Goal: Task Accomplishment & Management: Use online tool/utility

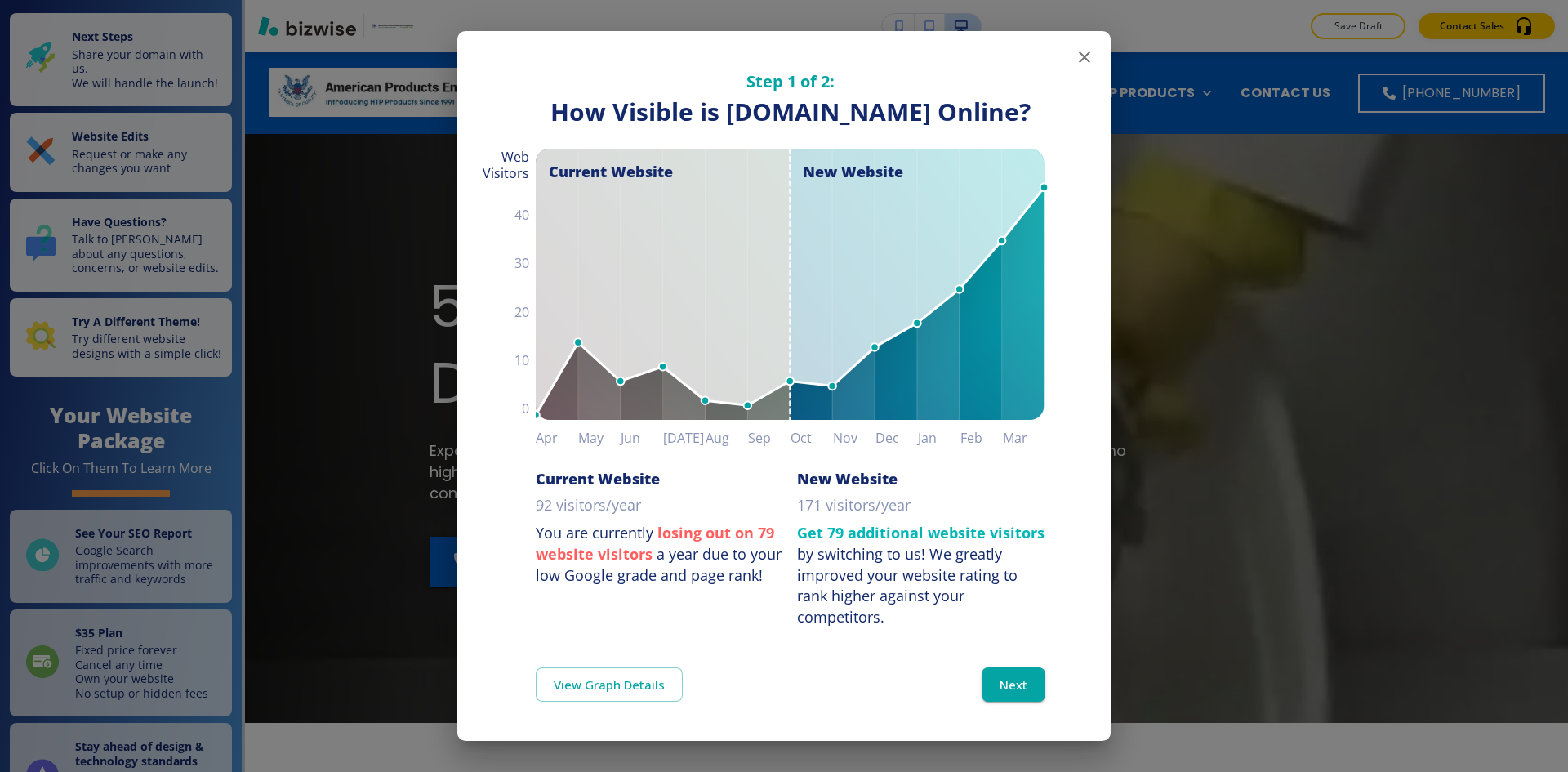
click at [1074, 52] on icon "button" at bounding box center [1084, 58] width 20 height 20
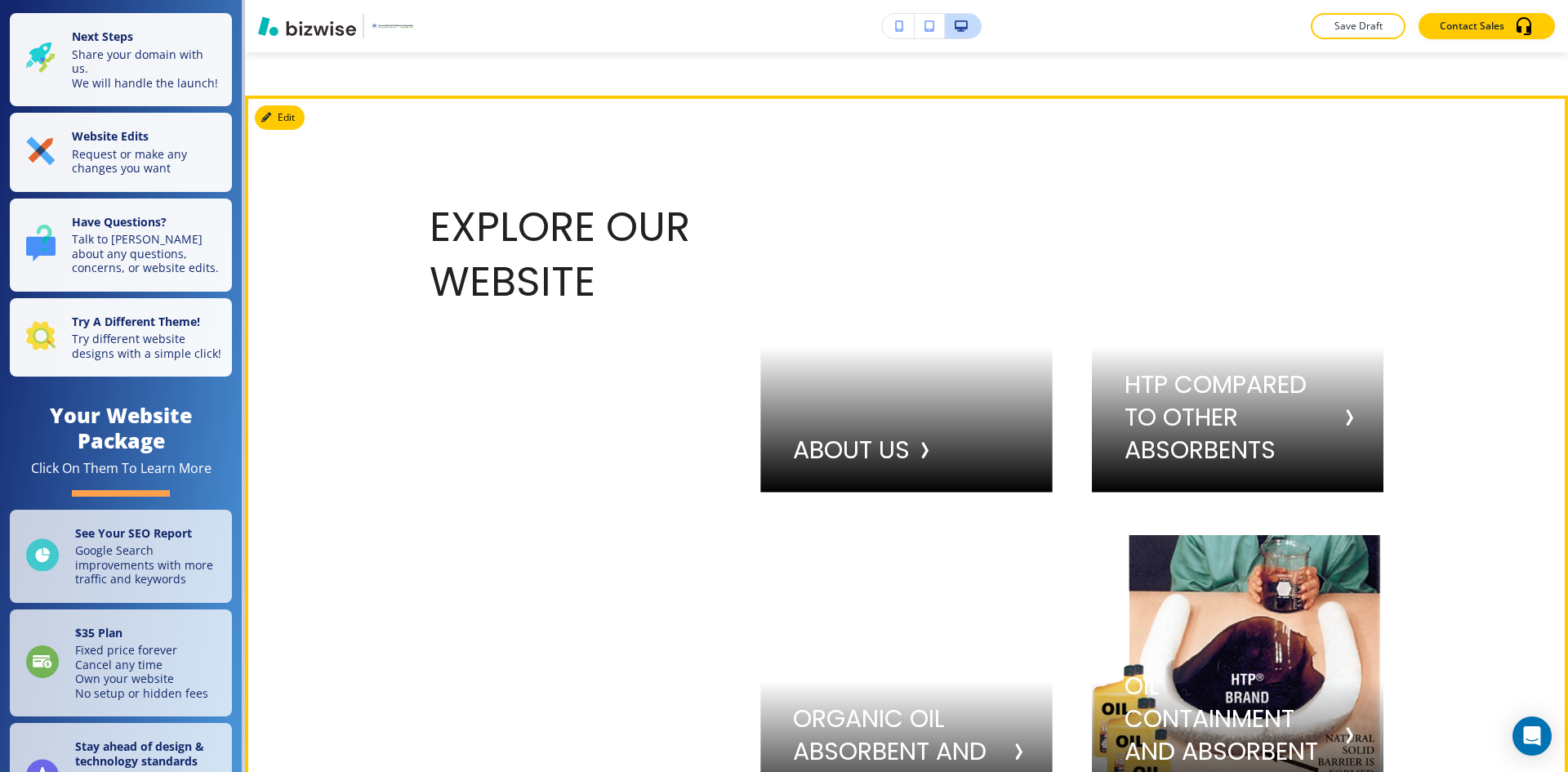
scroll to position [3022, 0]
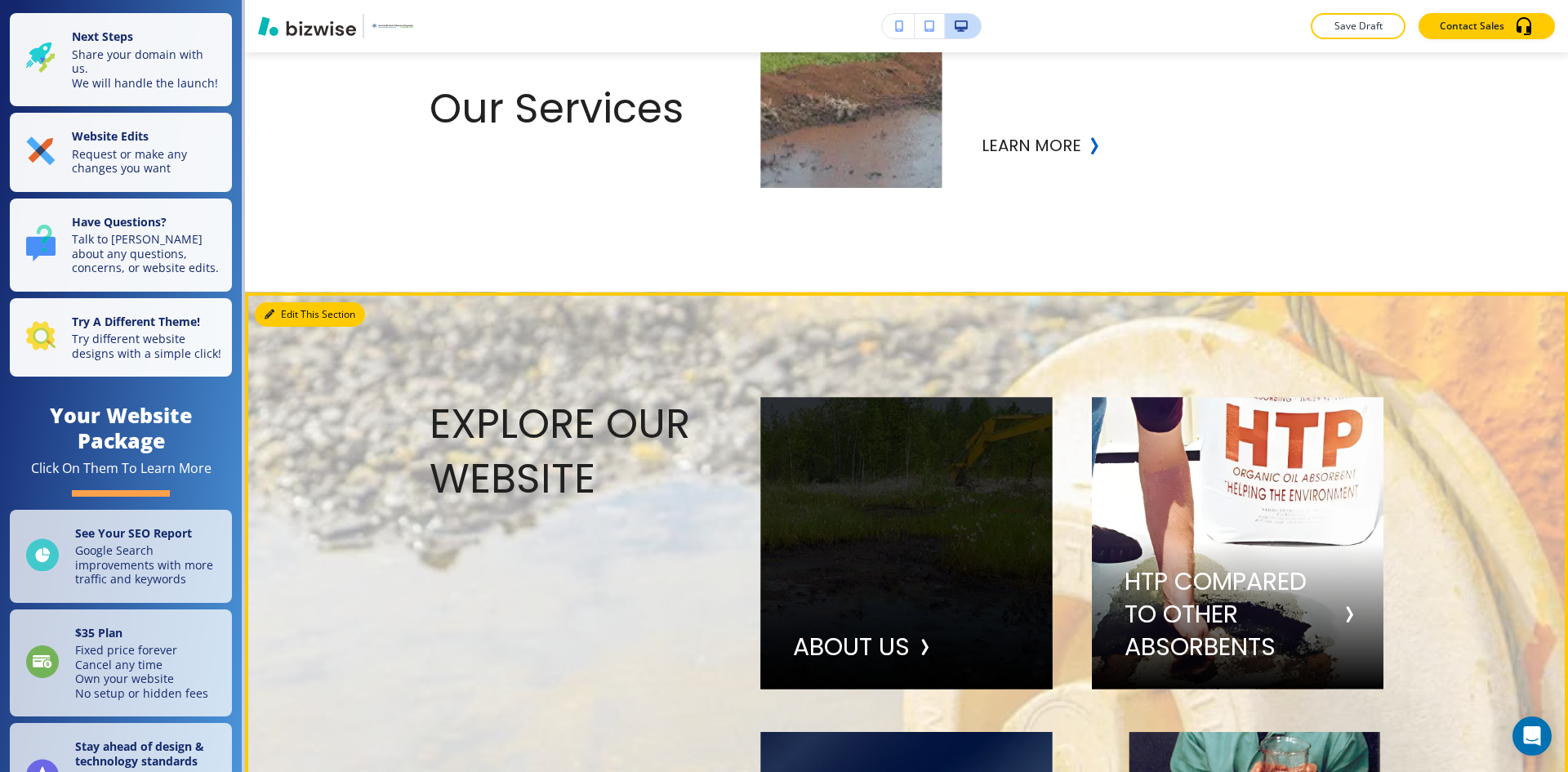
click at [276, 306] on button "Edit This Section" at bounding box center [310, 313] width 110 height 24
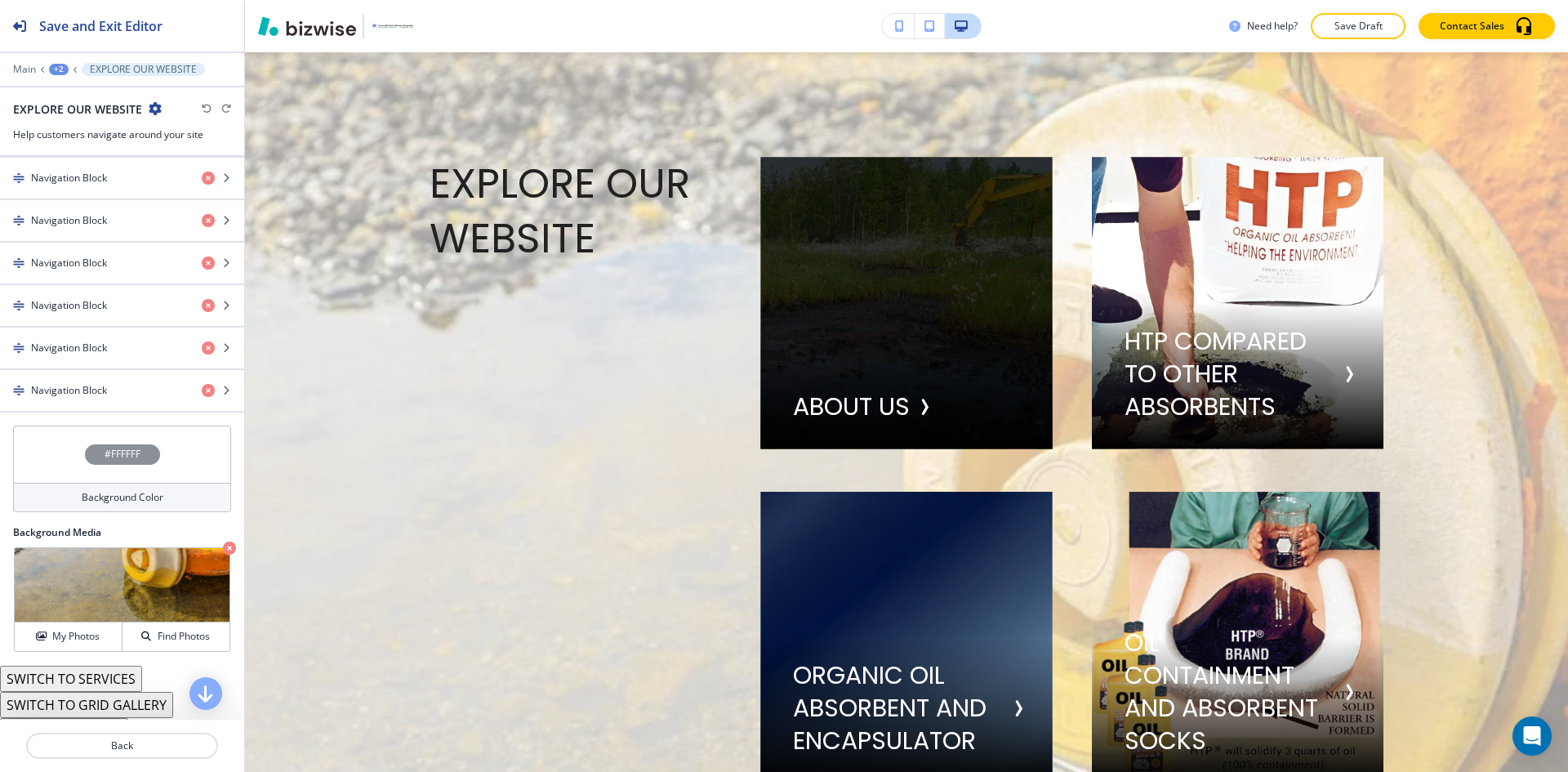
scroll to position [704, 0]
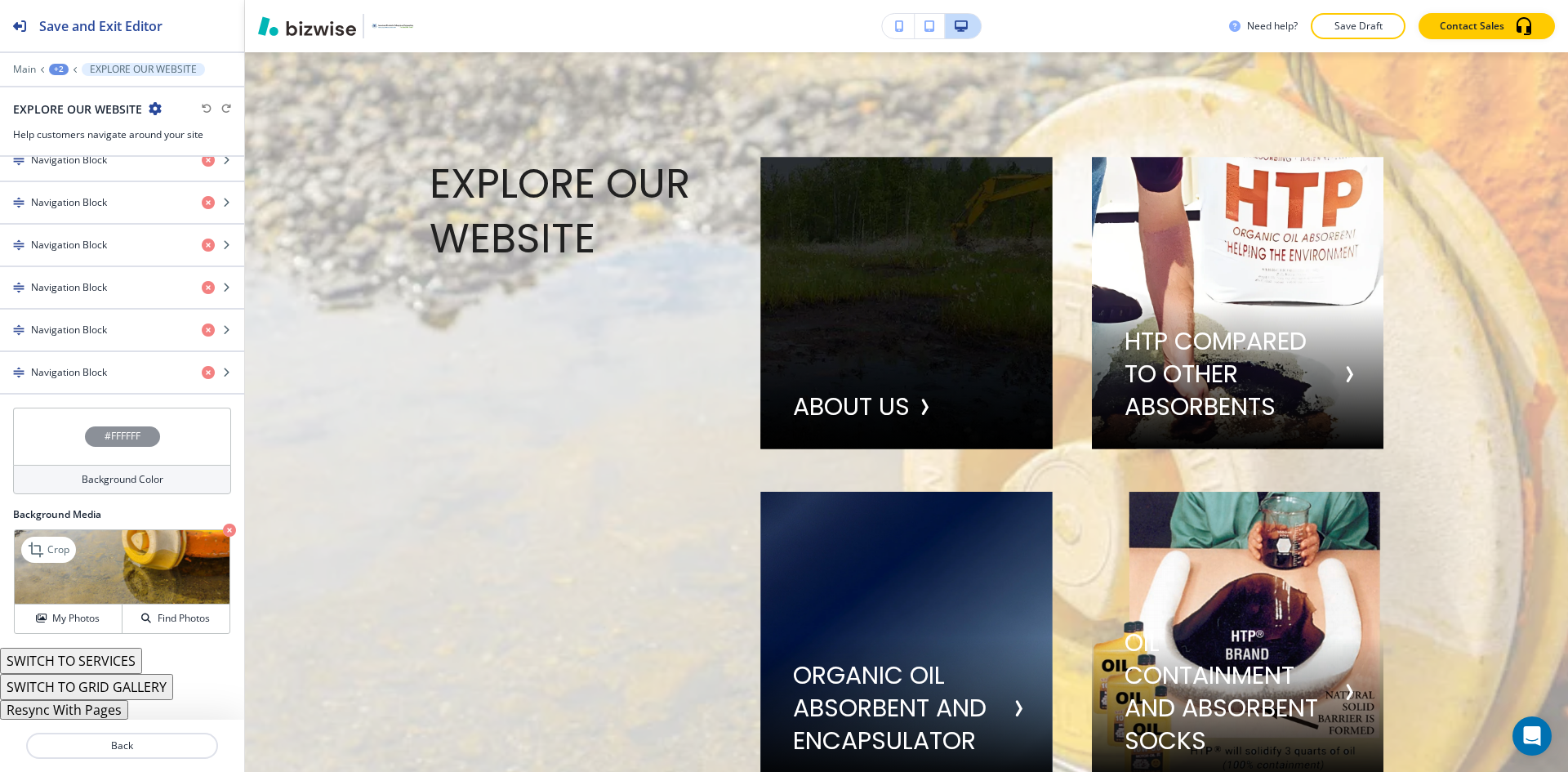
click at [223, 533] on icon "button" at bounding box center [230, 530] width 14 height 14
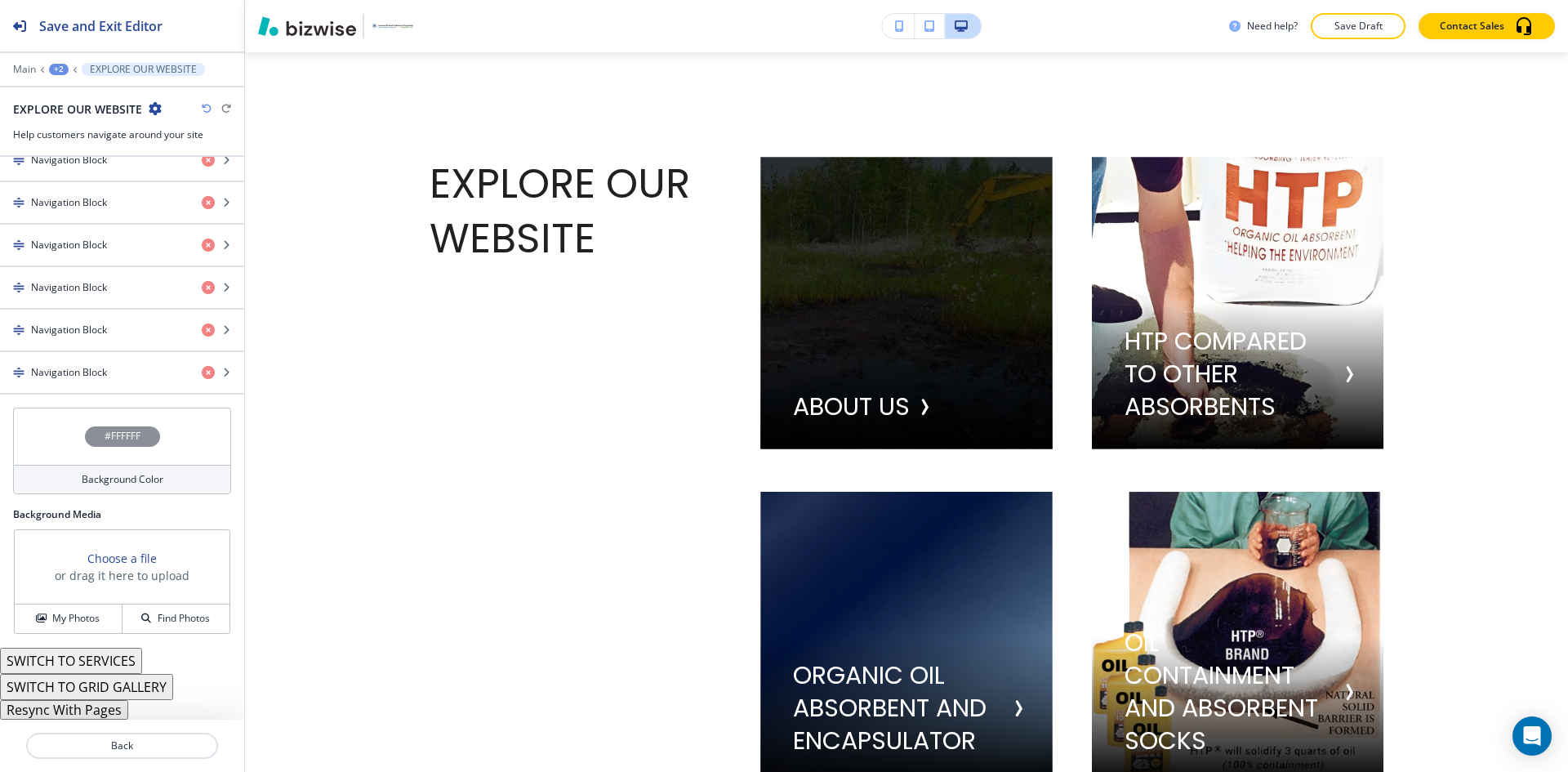
click at [123, 474] on h4 "Background Color" at bounding box center [122, 479] width 82 height 14
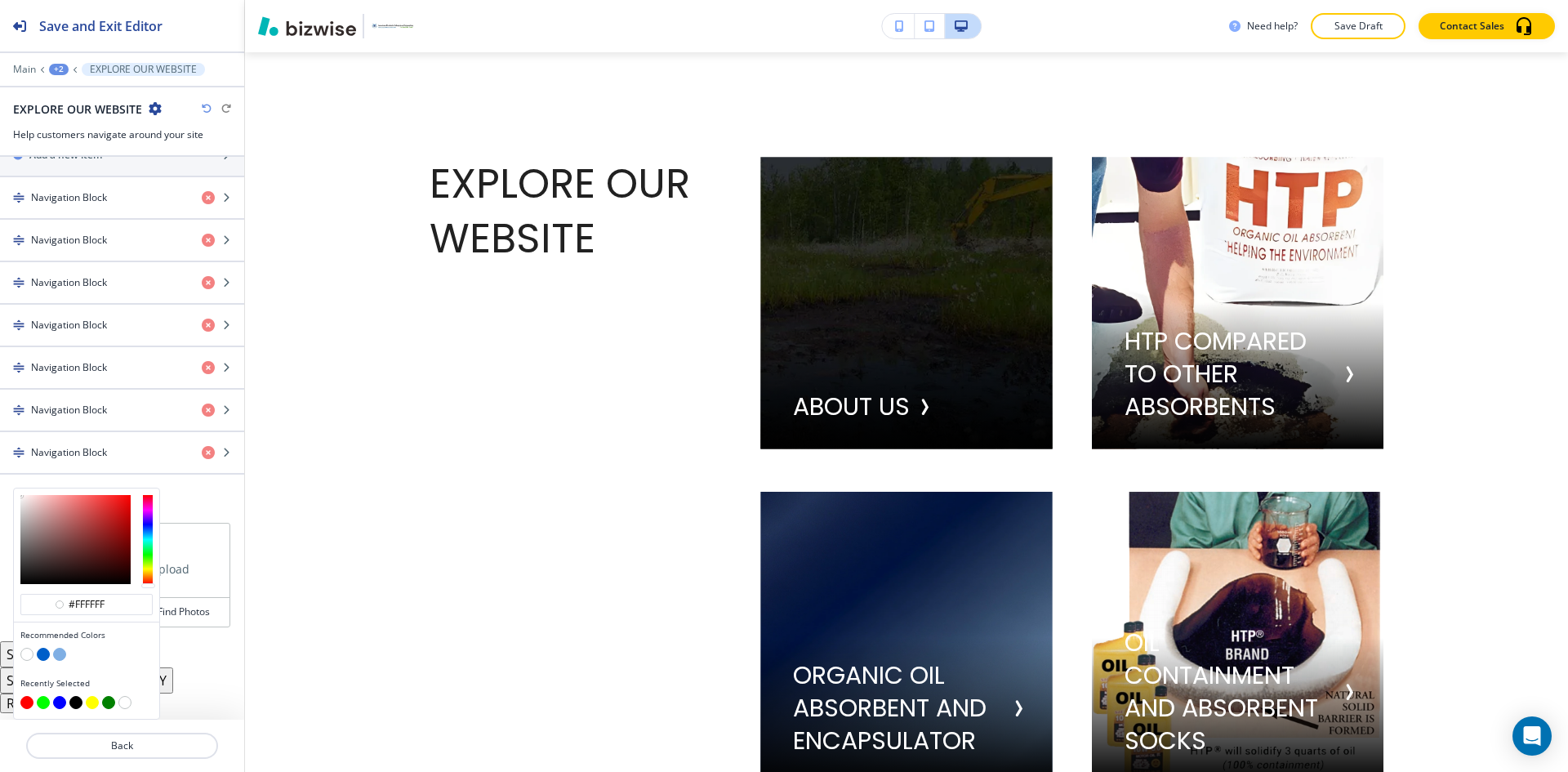
click at [48, 650] on button "button" at bounding box center [43, 654] width 14 height 14
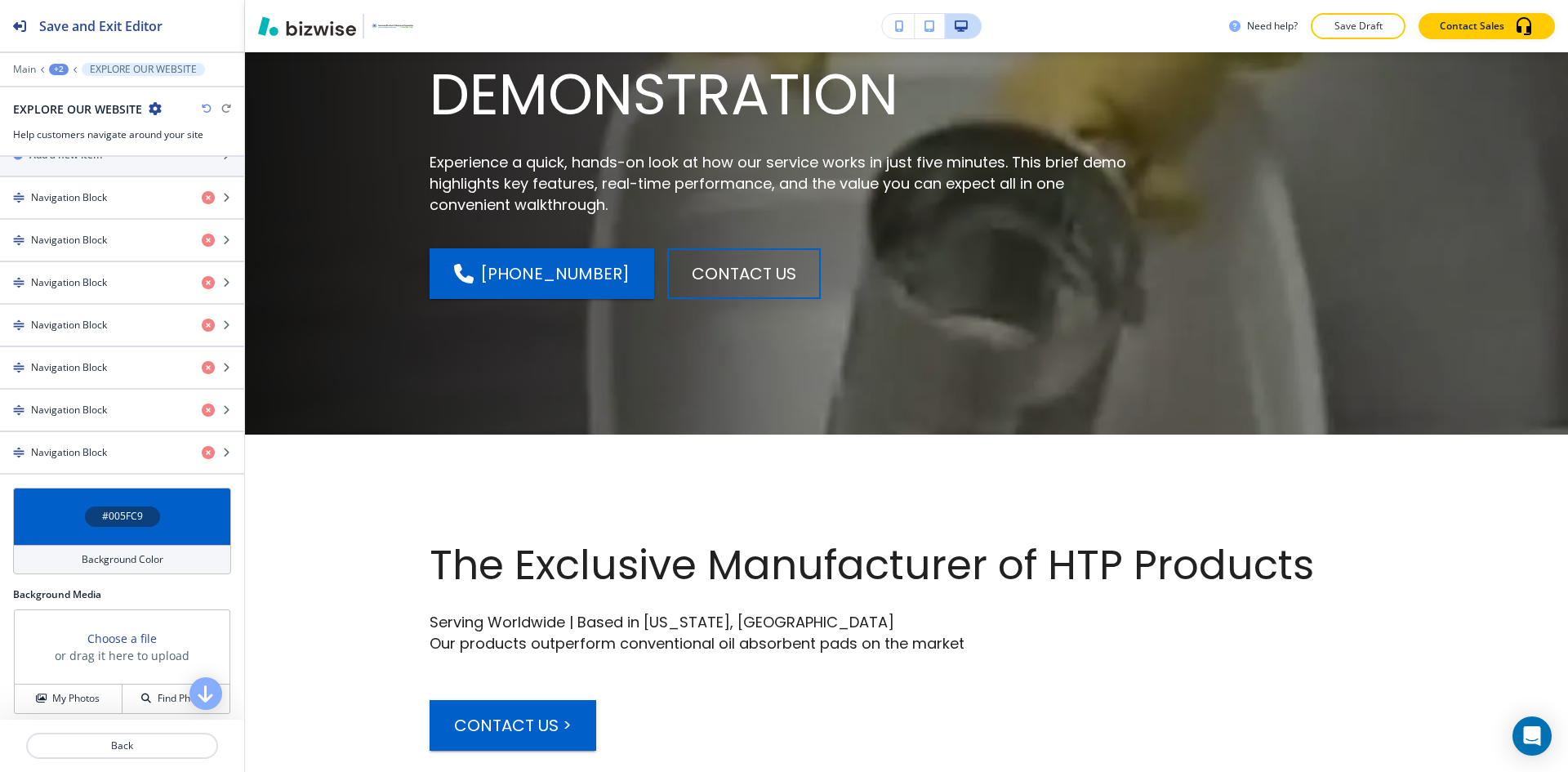
scroll to position [0, 0]
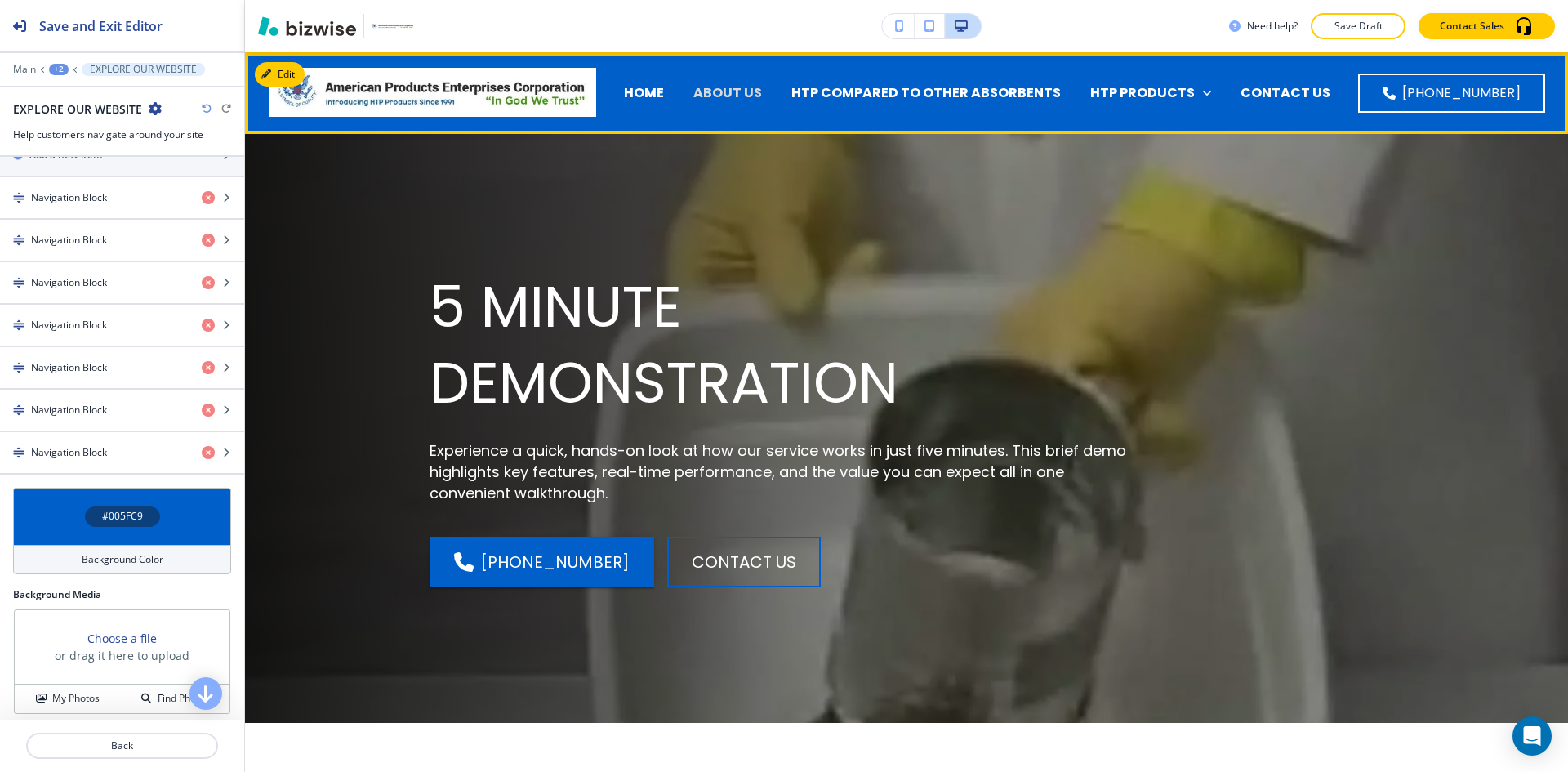
click at [762, 85] on p "ABOUT US" at bounding box center [728, 92] width 68 height 19
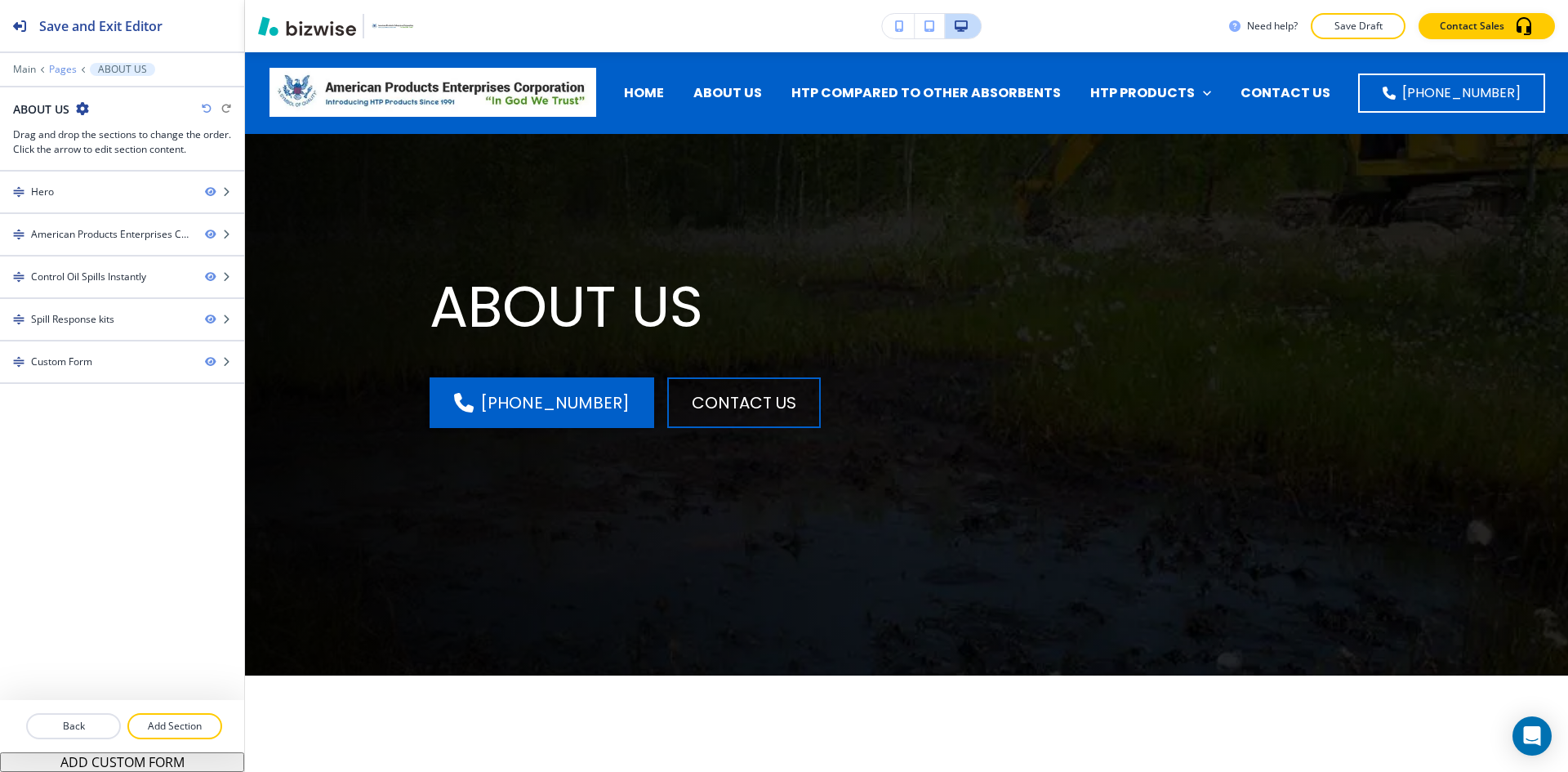
click at [57, 68] on p "Pages" at bounding box center [62, 69] width 28 height 12
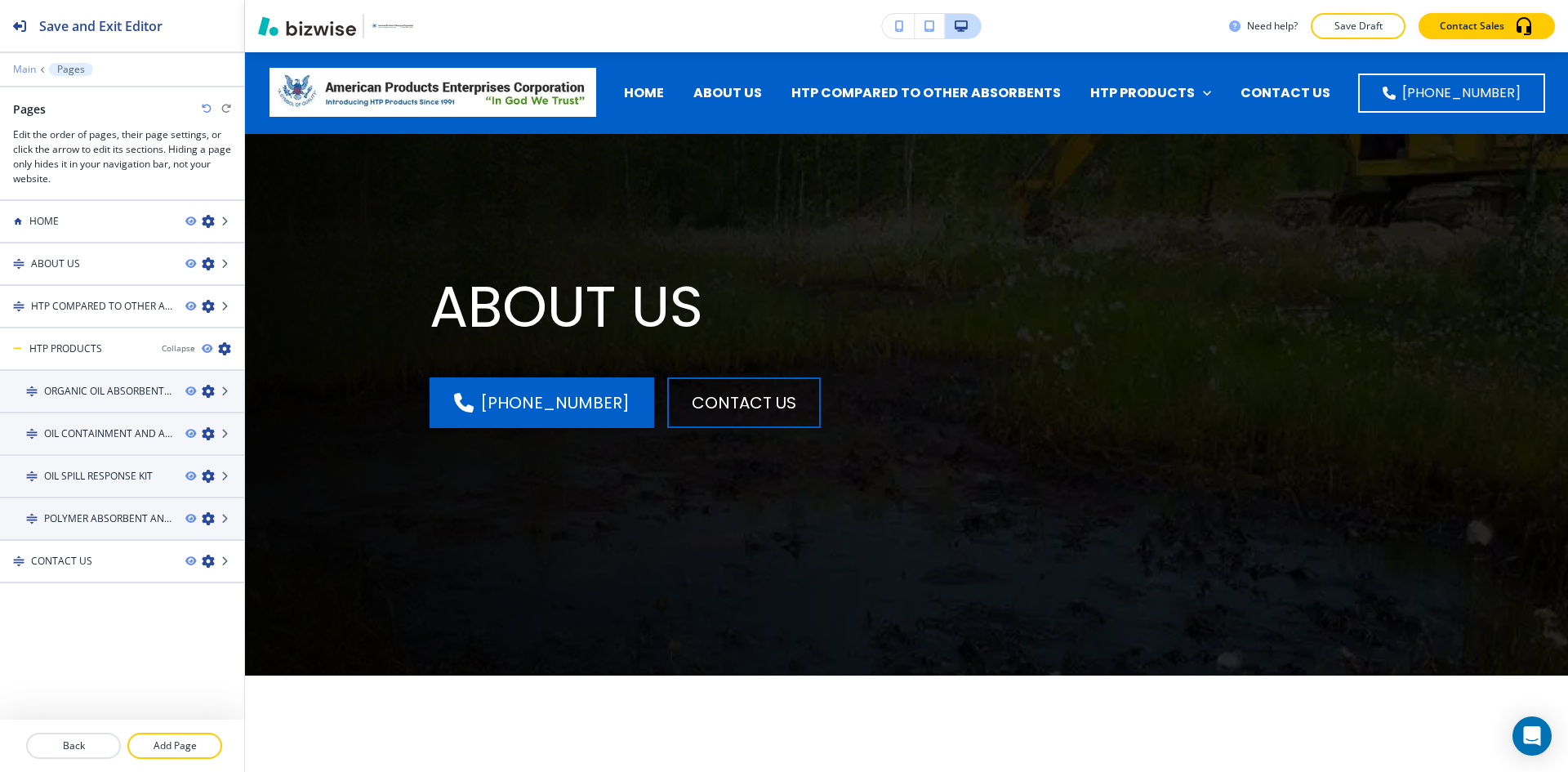
click at [27, 72] on p "Main" at bounding box center [24, 69] width 23 height 12
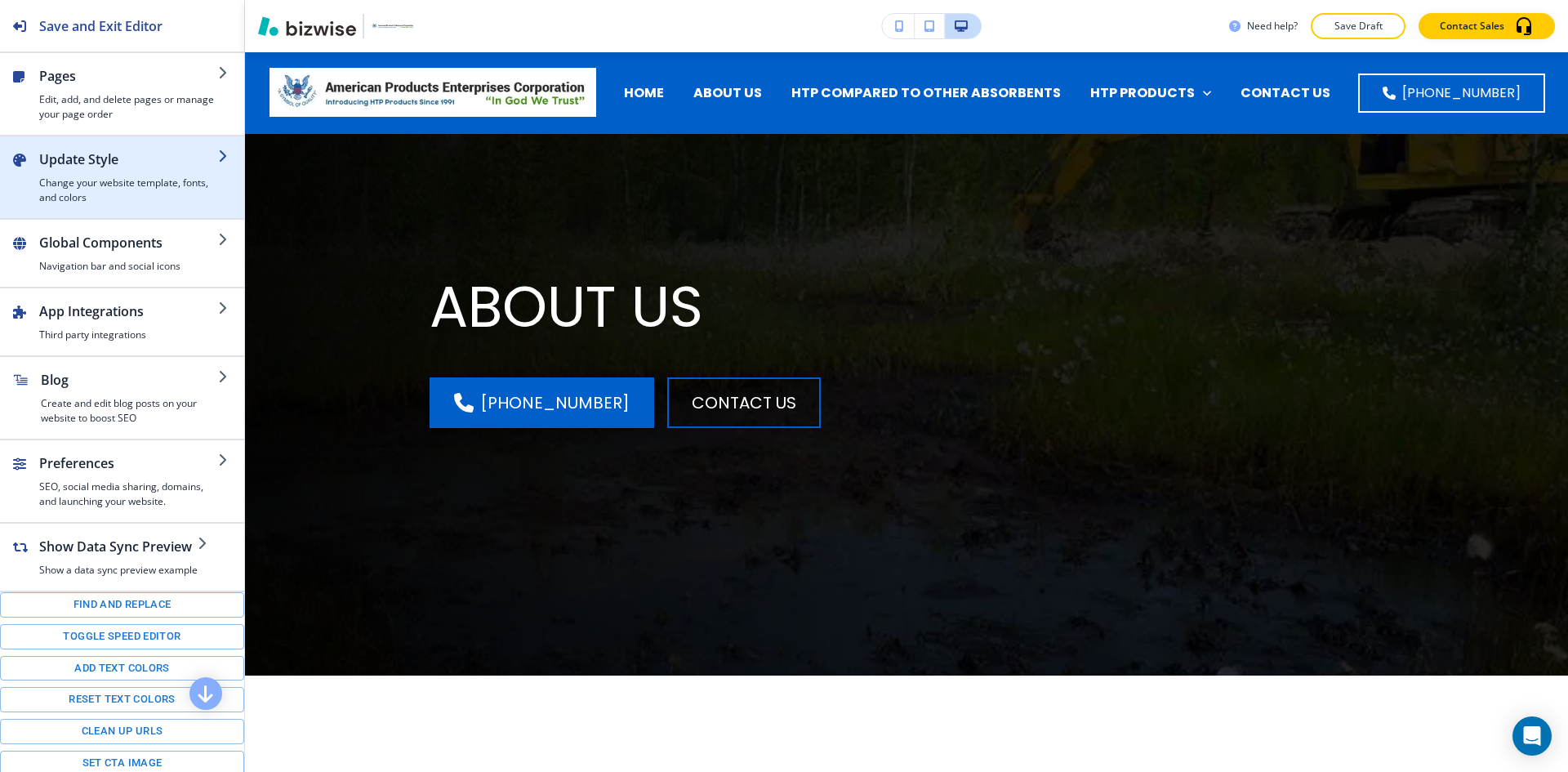
click at [104, 164] on h2 "Update Style" at bounding box center [129, 159] width 179 height 20
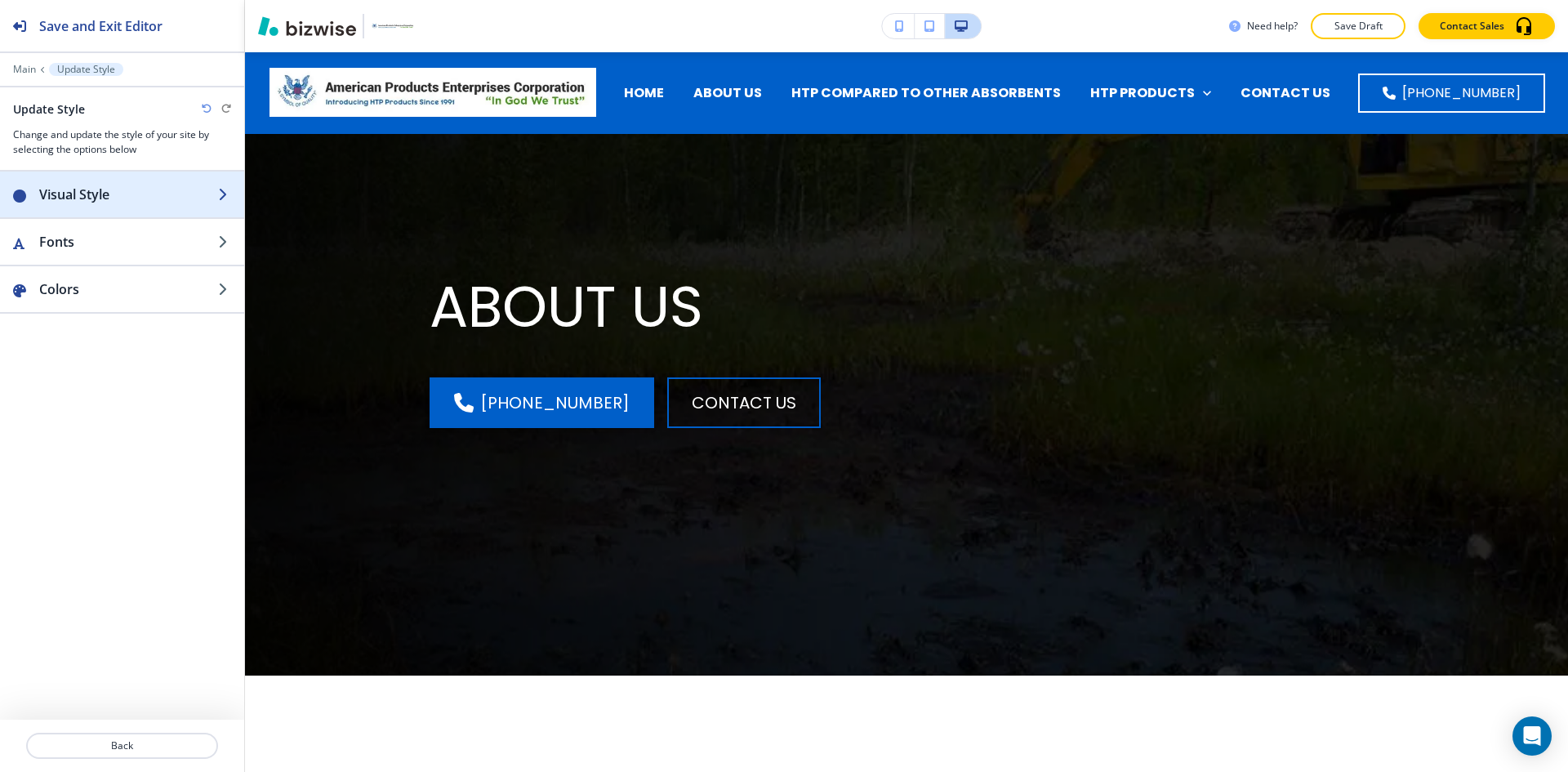
click at [121, 210] on div "button" at bounding box center [122, 211] width 244 height 14
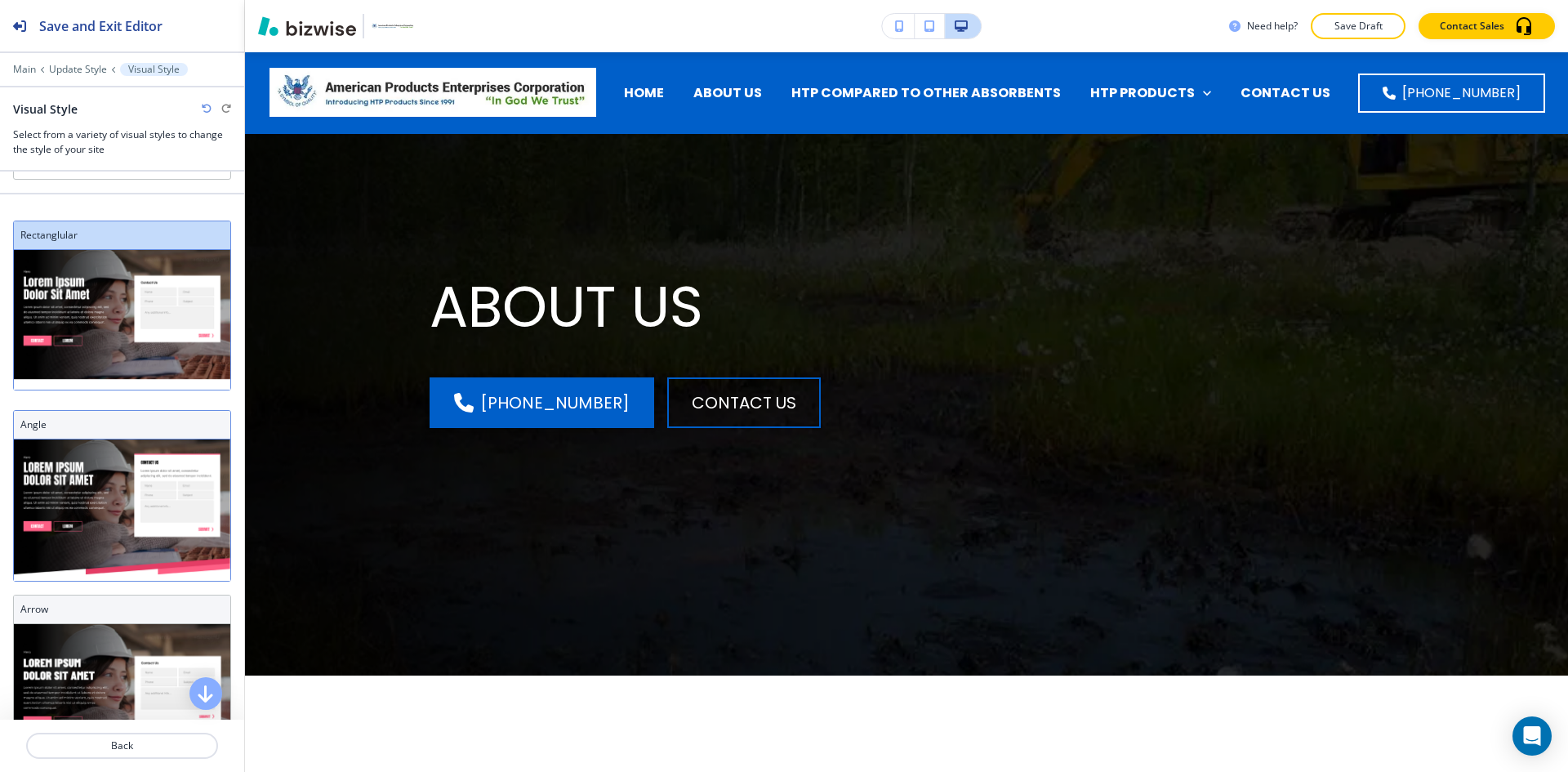
scroll to position [163, 0]
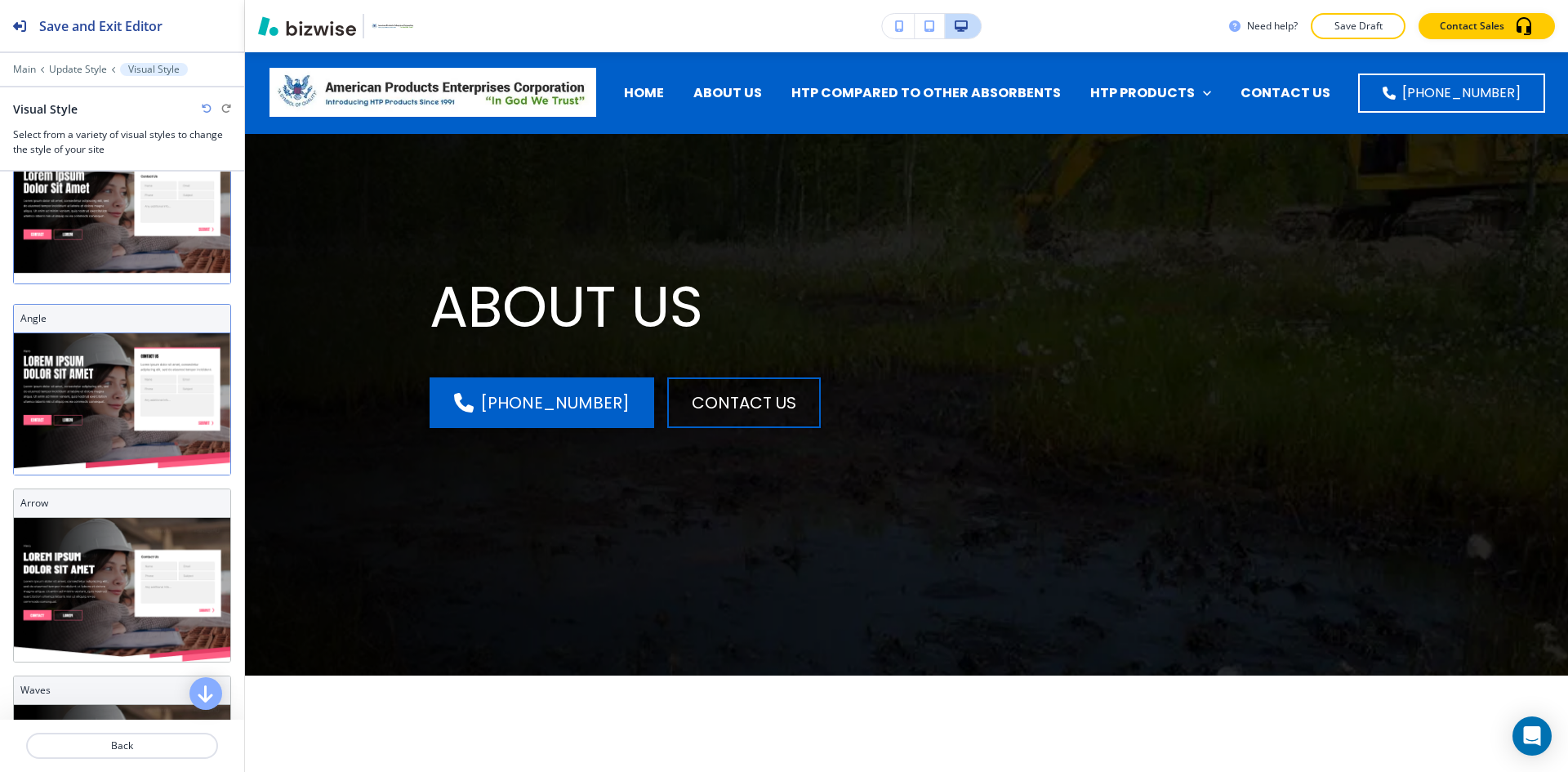
click at [117, 417] on img at bounding box center [122, 404] width 216 height 141
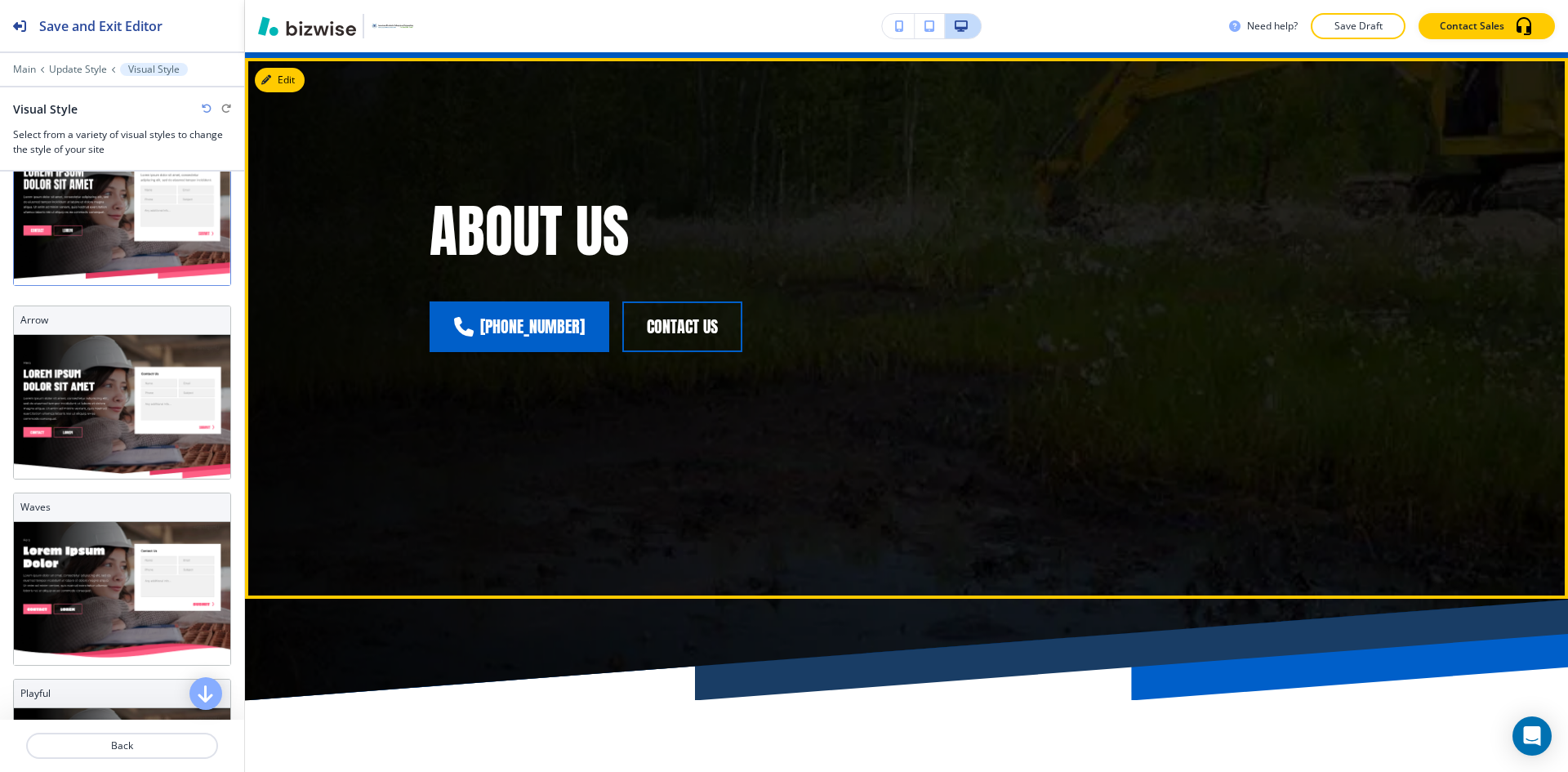
scroll to position [0, 0]
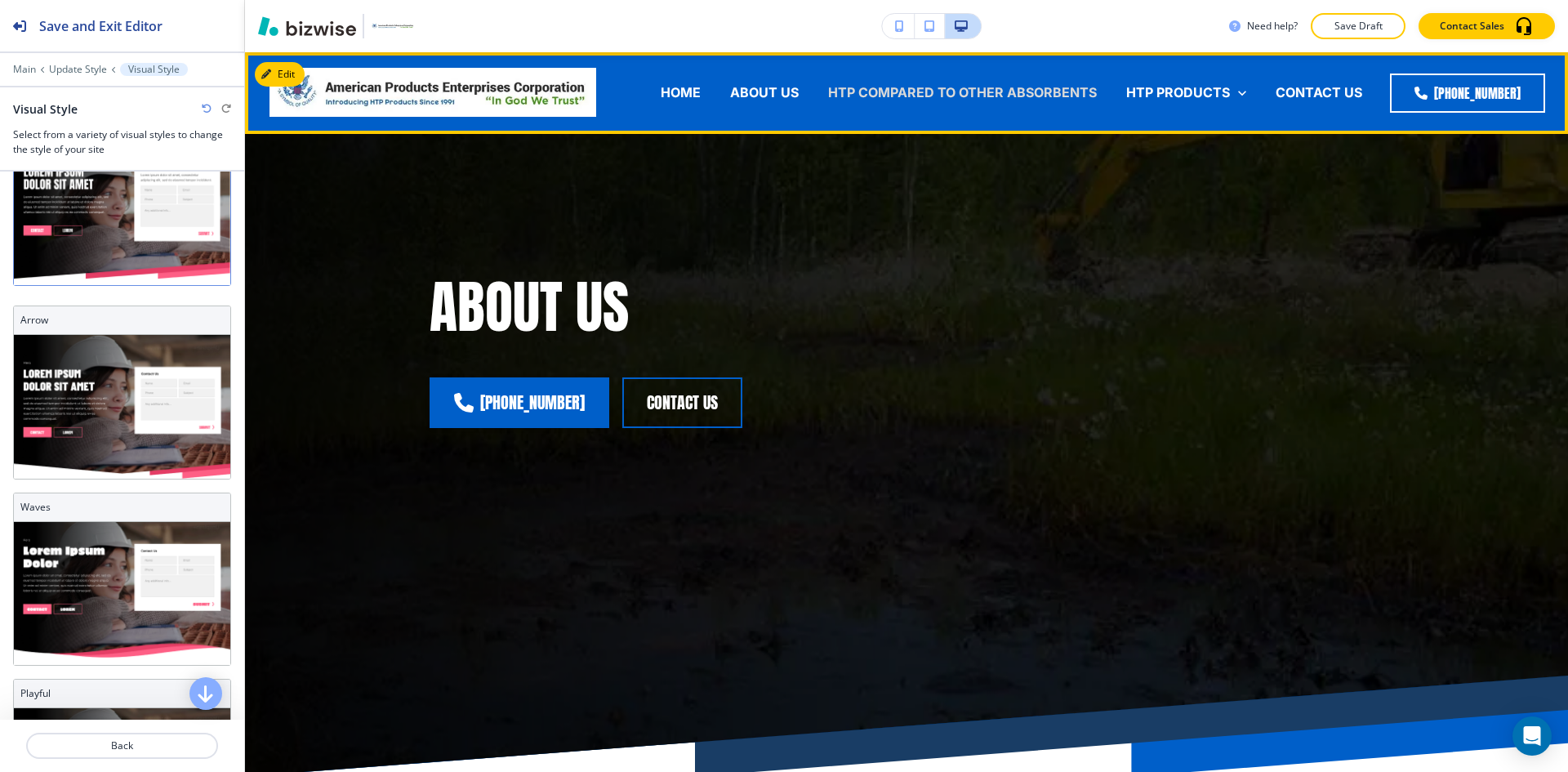
click at [922, 93] on p "HTP COMPARED TO OTHER ABSORBENTS" at bounding box center [962, 92] width 268 height 19
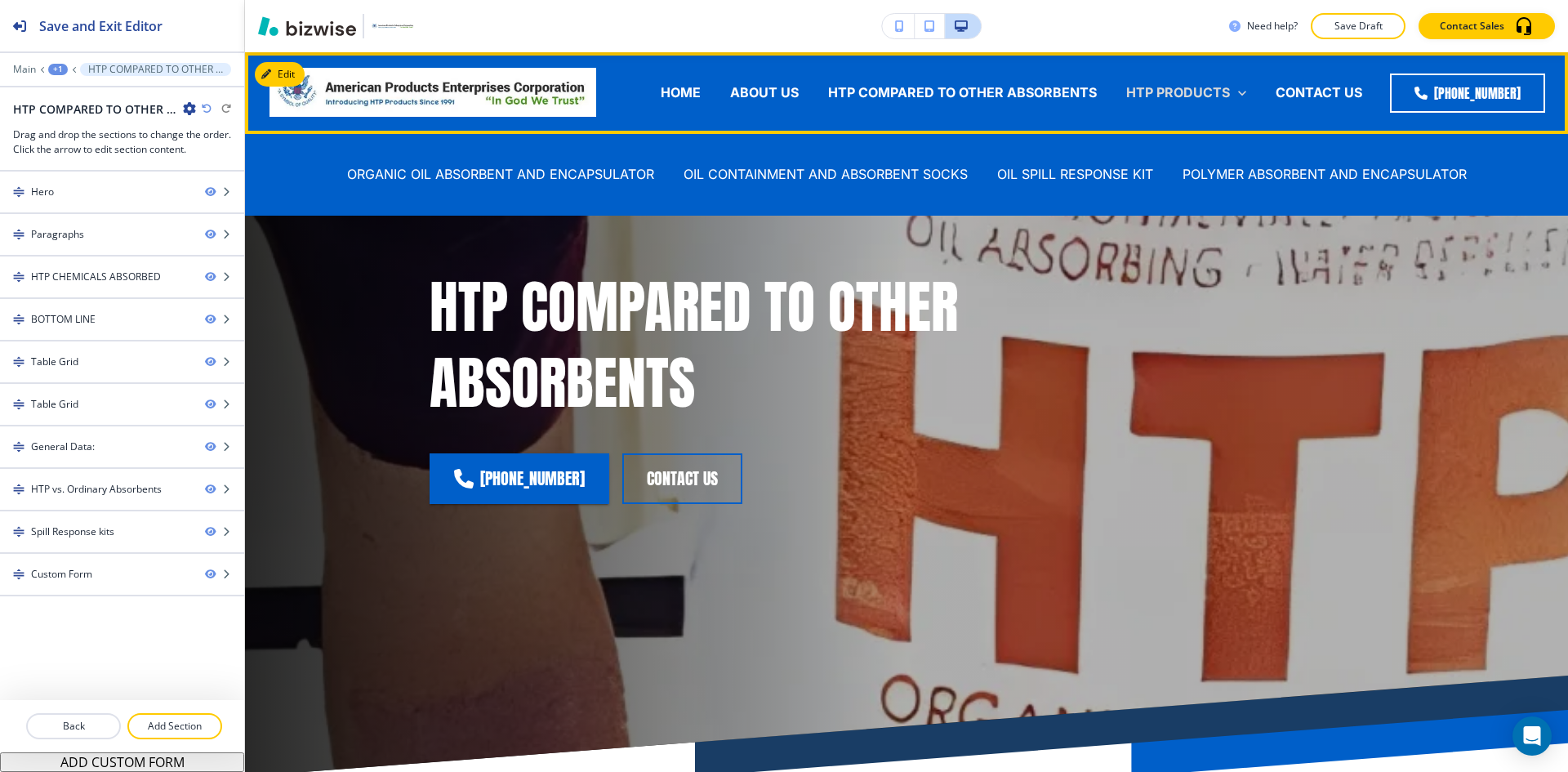
click at [1185, 83] on p "HTP PRODUCTS" at bounding box center [1177, 92] width 104 height 19
click at [412, 172] on p "ORGANIC OIL ABSORBENT AND ENCAPSULATOR" at bounding box center [500, 174] width 307 height 19
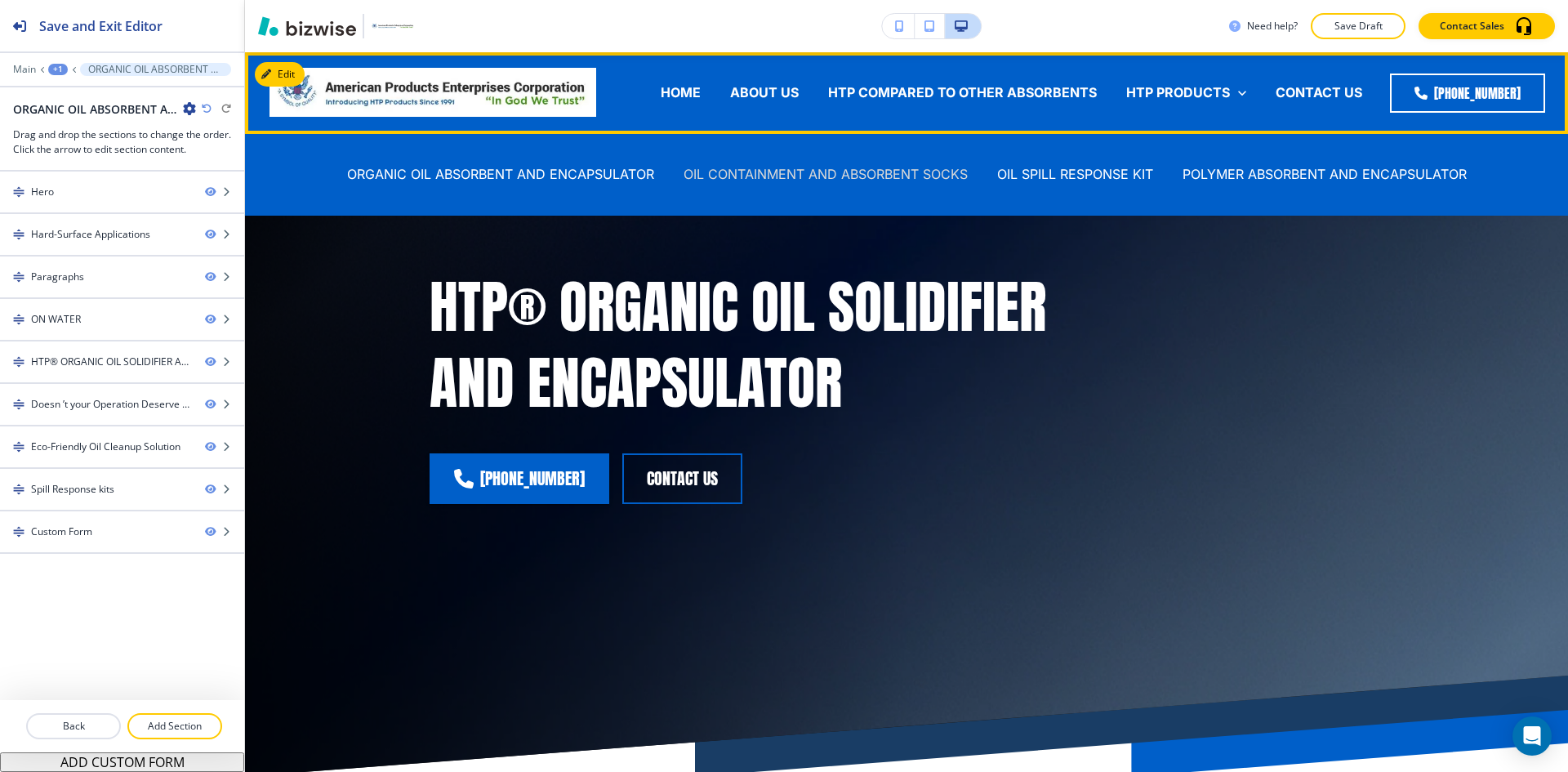
click at [798, 170] on p "OIL CONTAINMENT AND ABSORBENT SOCKS" at bounding box center [826, 174] width 285 height 19
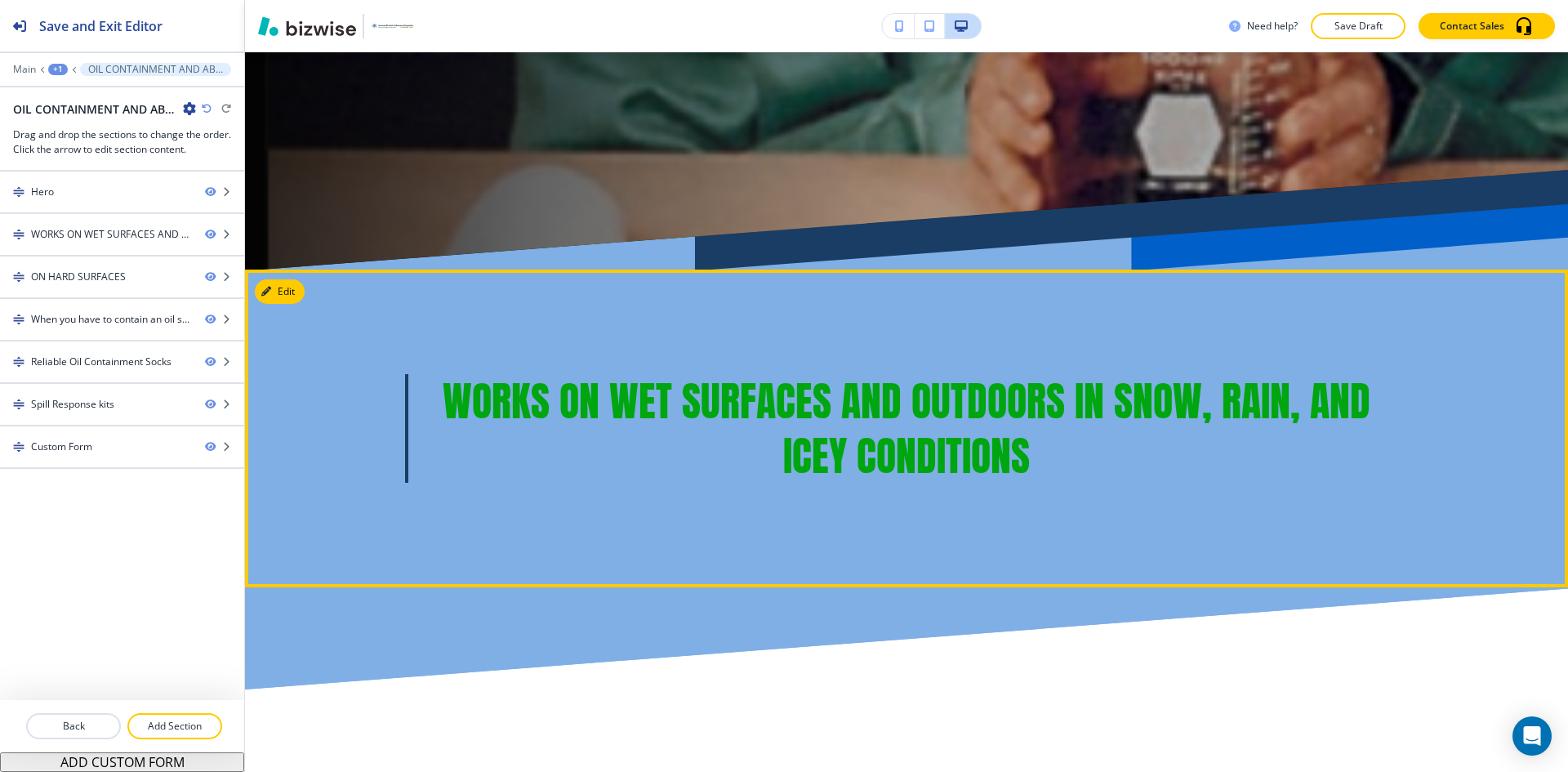
scroll to position [523, 0]
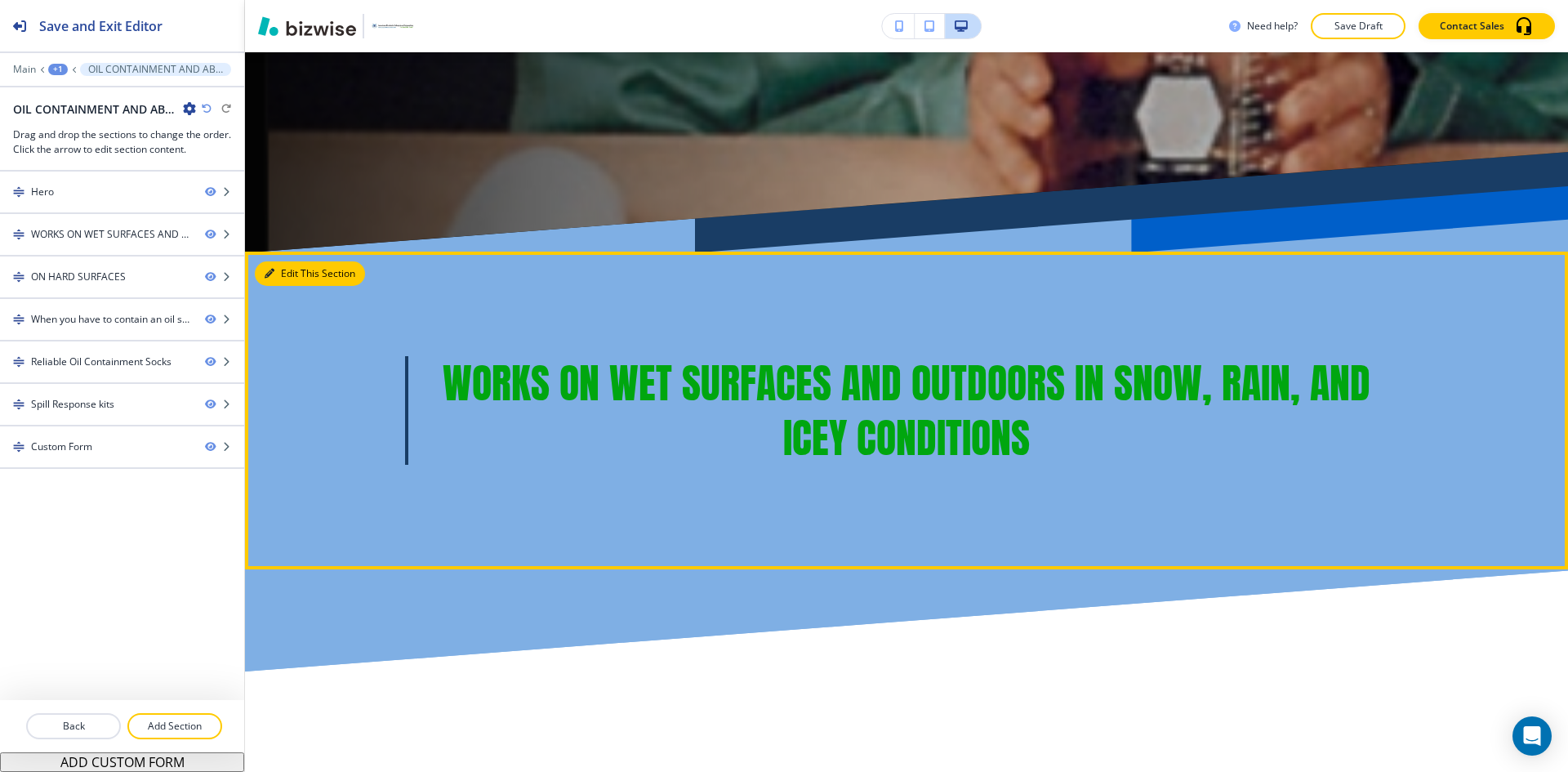
click at [287, 275] on button "Edit This Section" at bounding box center [310, 273] width 110 height 24
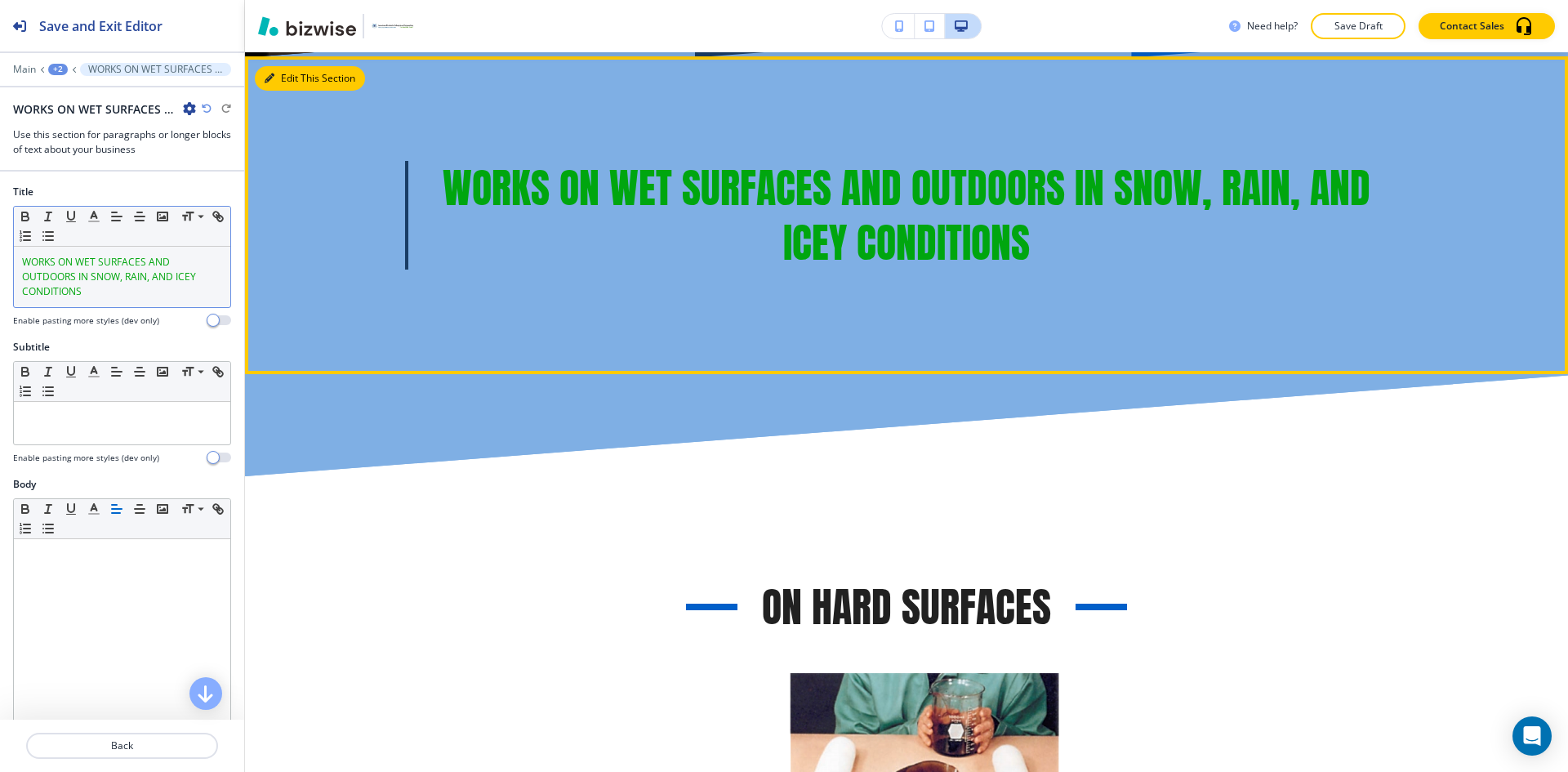
scroll to position [722, 0]
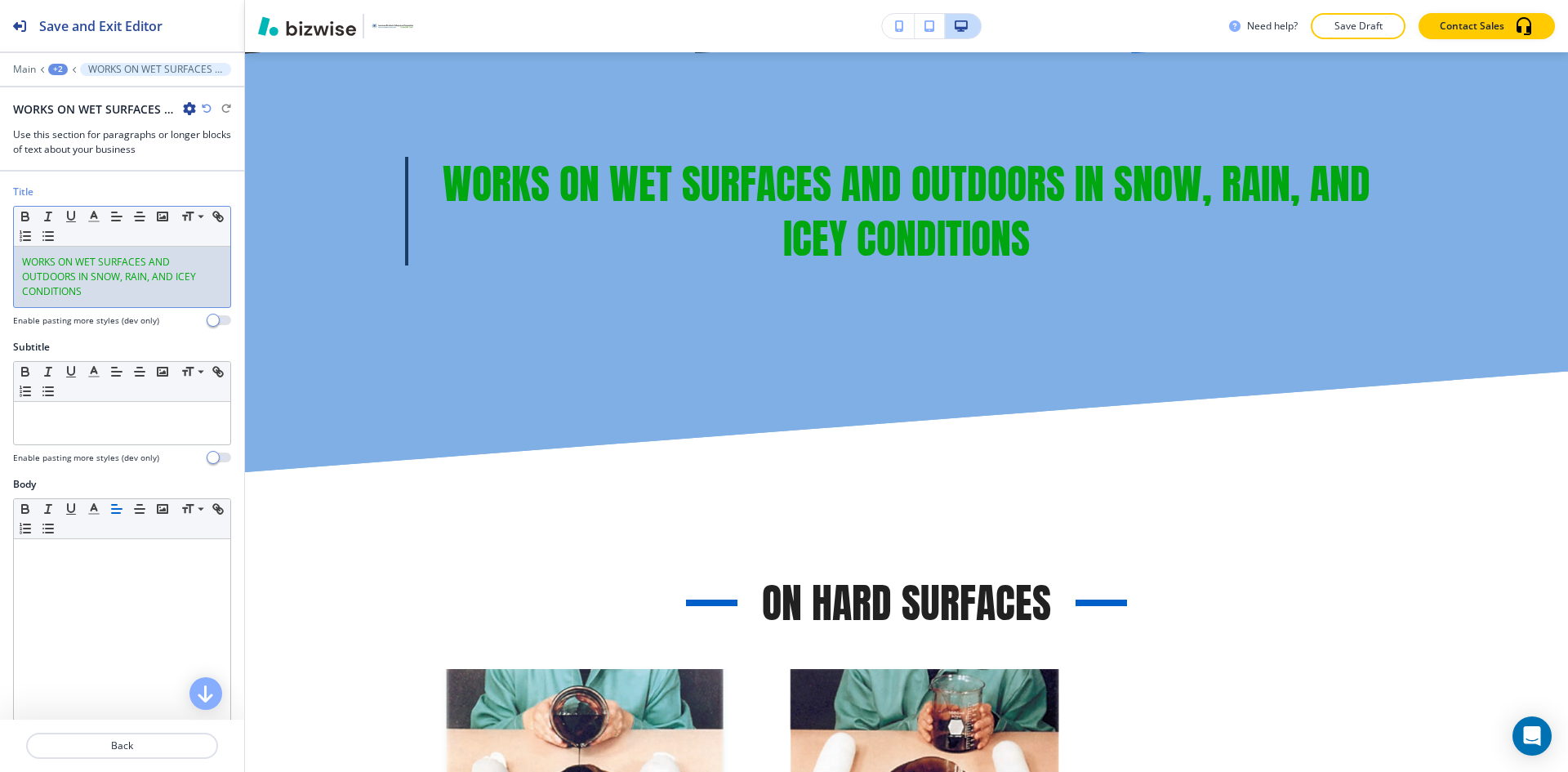
click at [109, 284] on p "WORKS ON WET SURFACES AND OUTDOORS IN SNOW, RAIN, AND ICEY CONDITIONS" at bounding box center [122, 277] width 200 height 44
click at [115, 216] on line "button" at bounding box center [116, 216] width 10 height 0
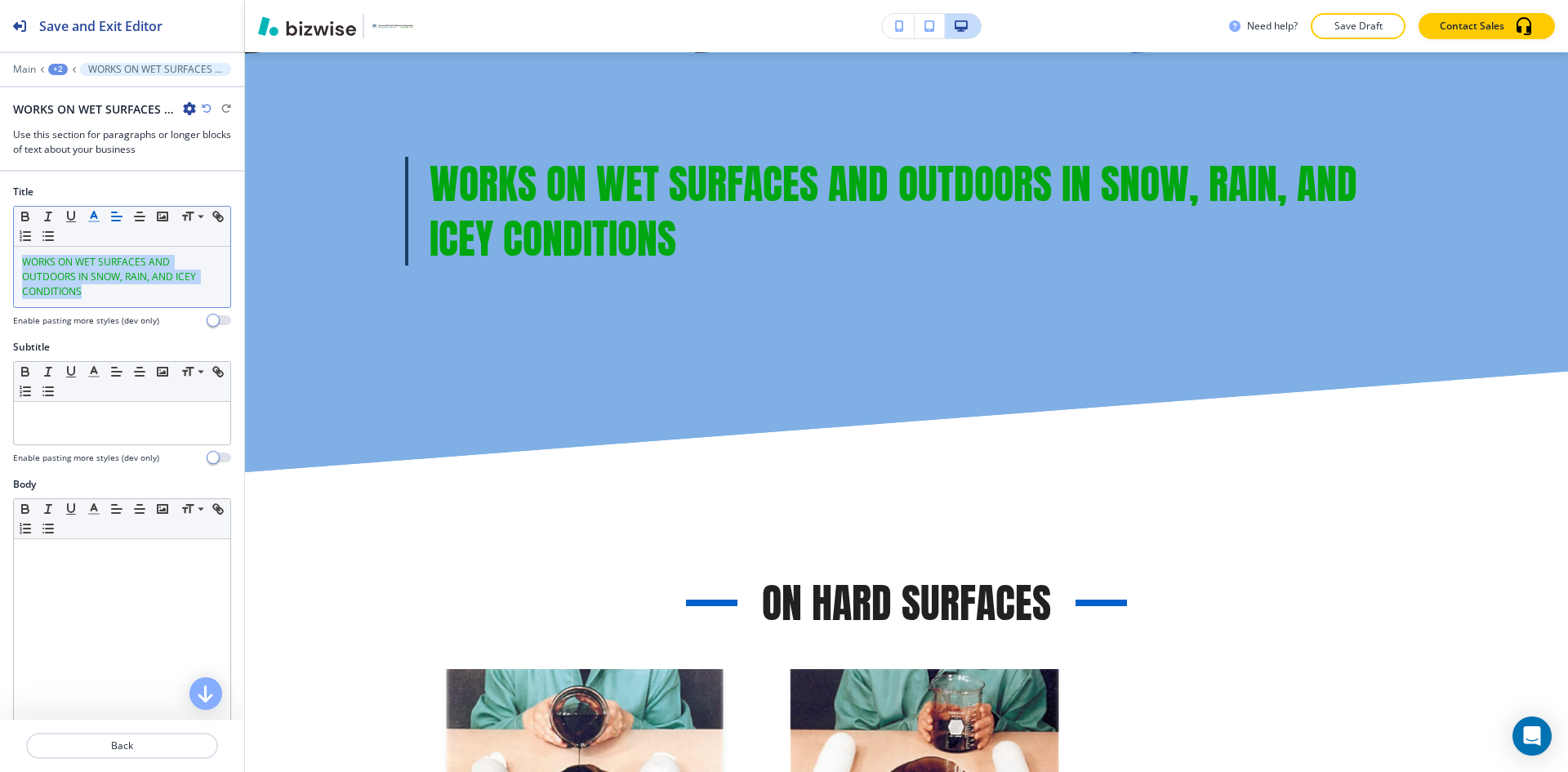
click at [92, 219] on icon "button" at bounding box center [94, 216] width 14 height 14
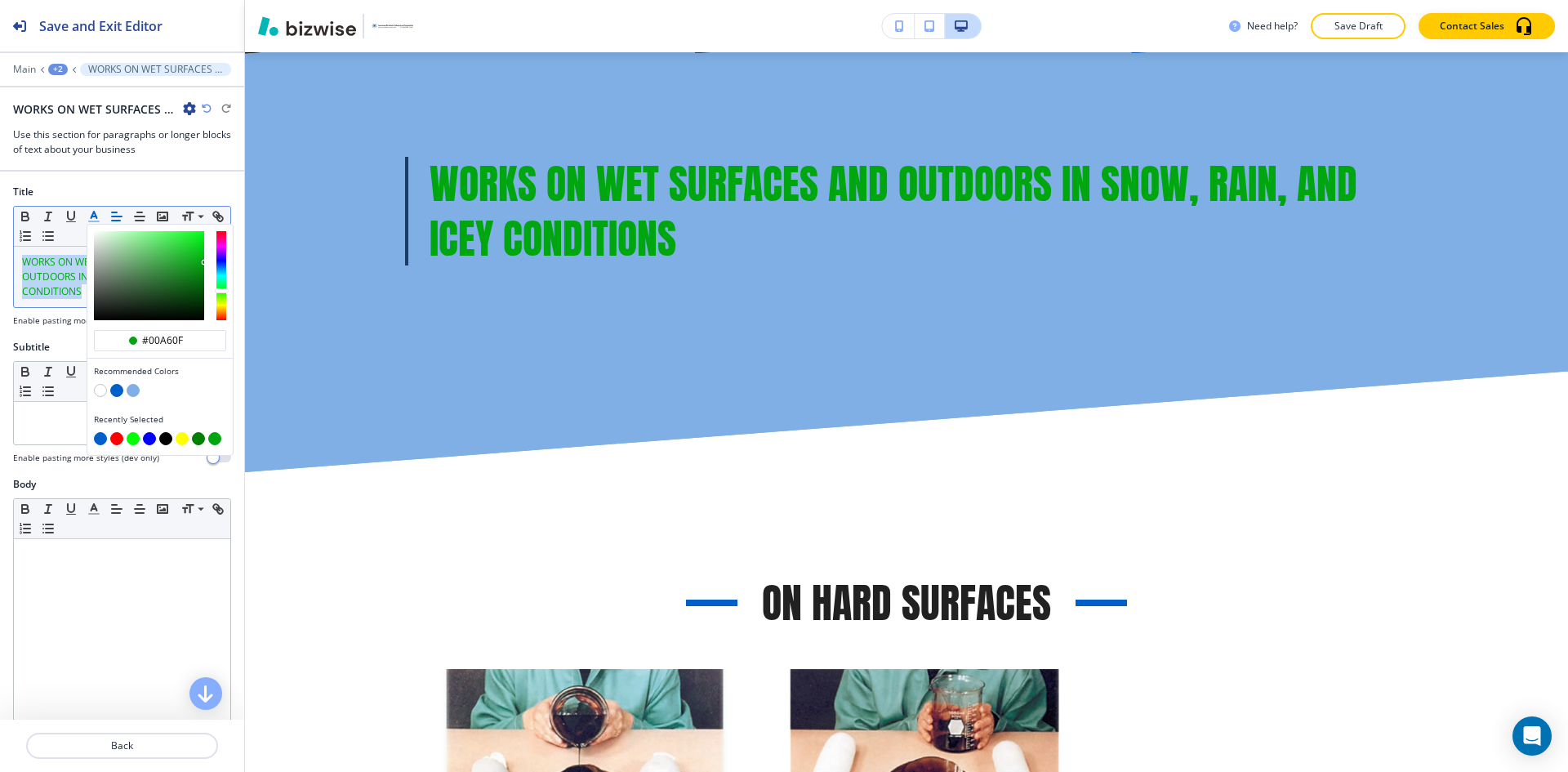
click at [102, 387] on button "button" at bounding box center [100, 390] width 14 height 14
type input "#ffffff"
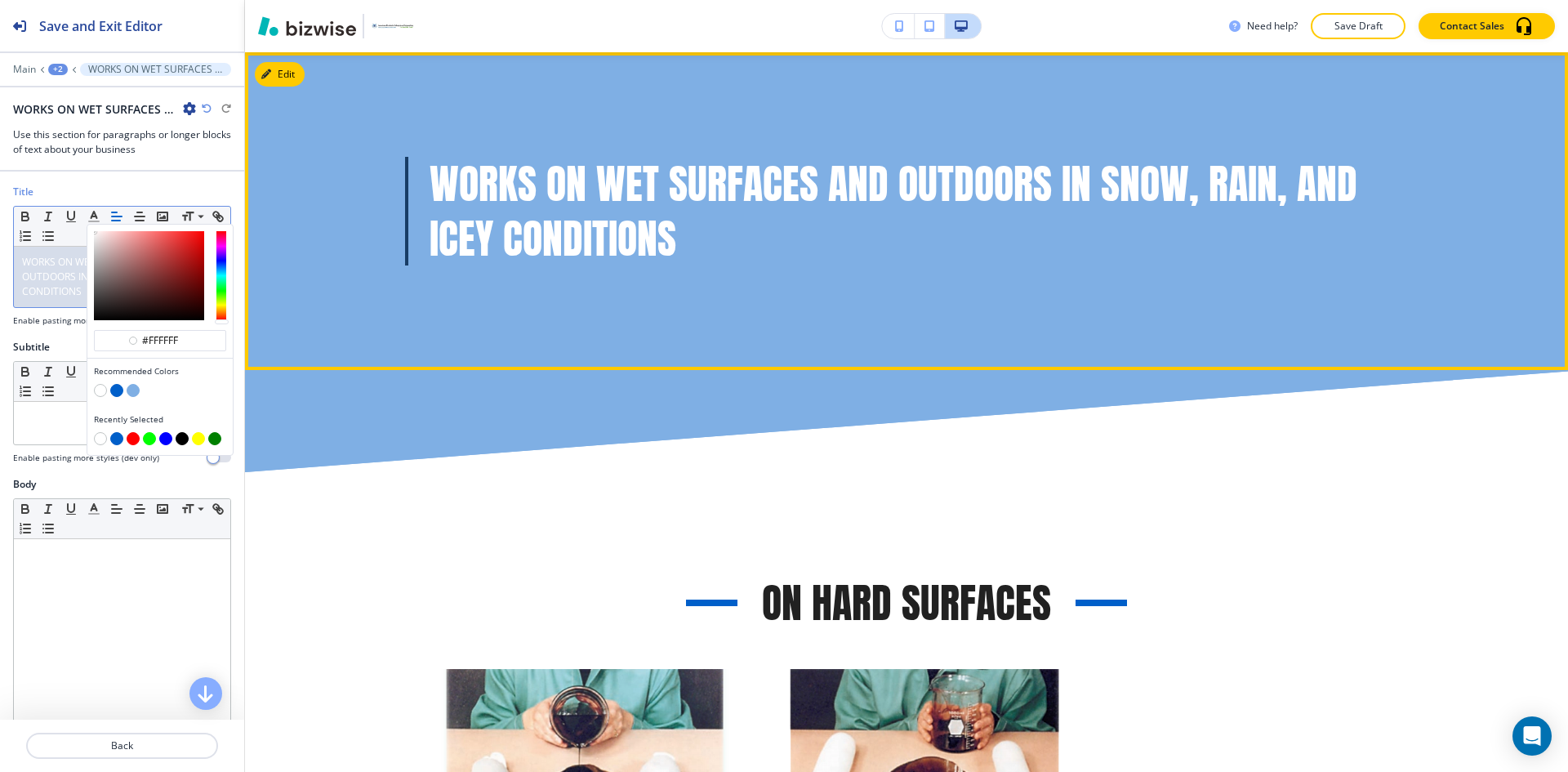
click at [1029, 351] on div "WORKS ON WET SURFACES AND OUTDOORS IN SNOW, RAIN, AND ICEY CONDITIONS" at bounding box center [906, 211] width 1323 height 318
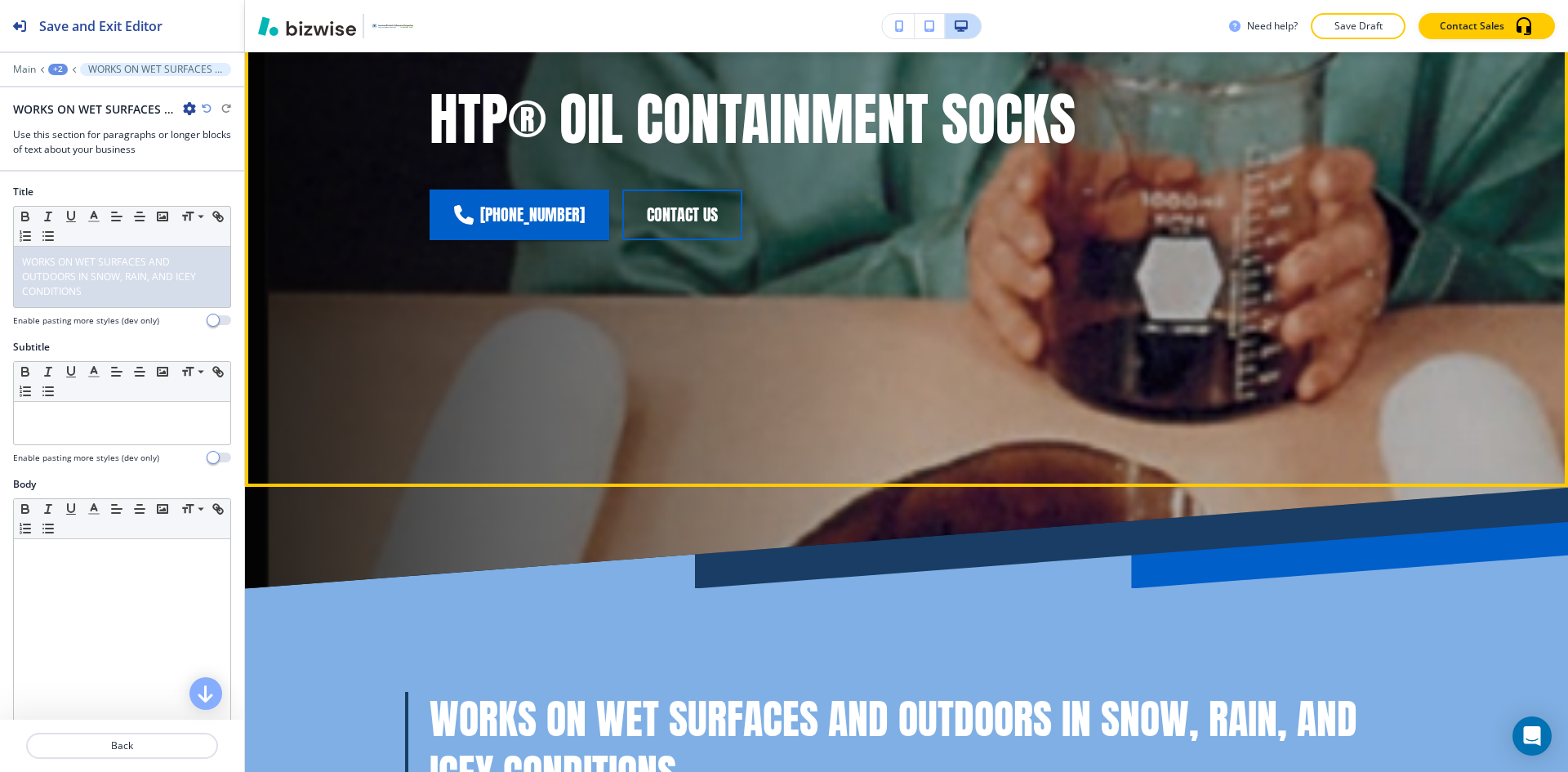
scroll to position [0, 0]
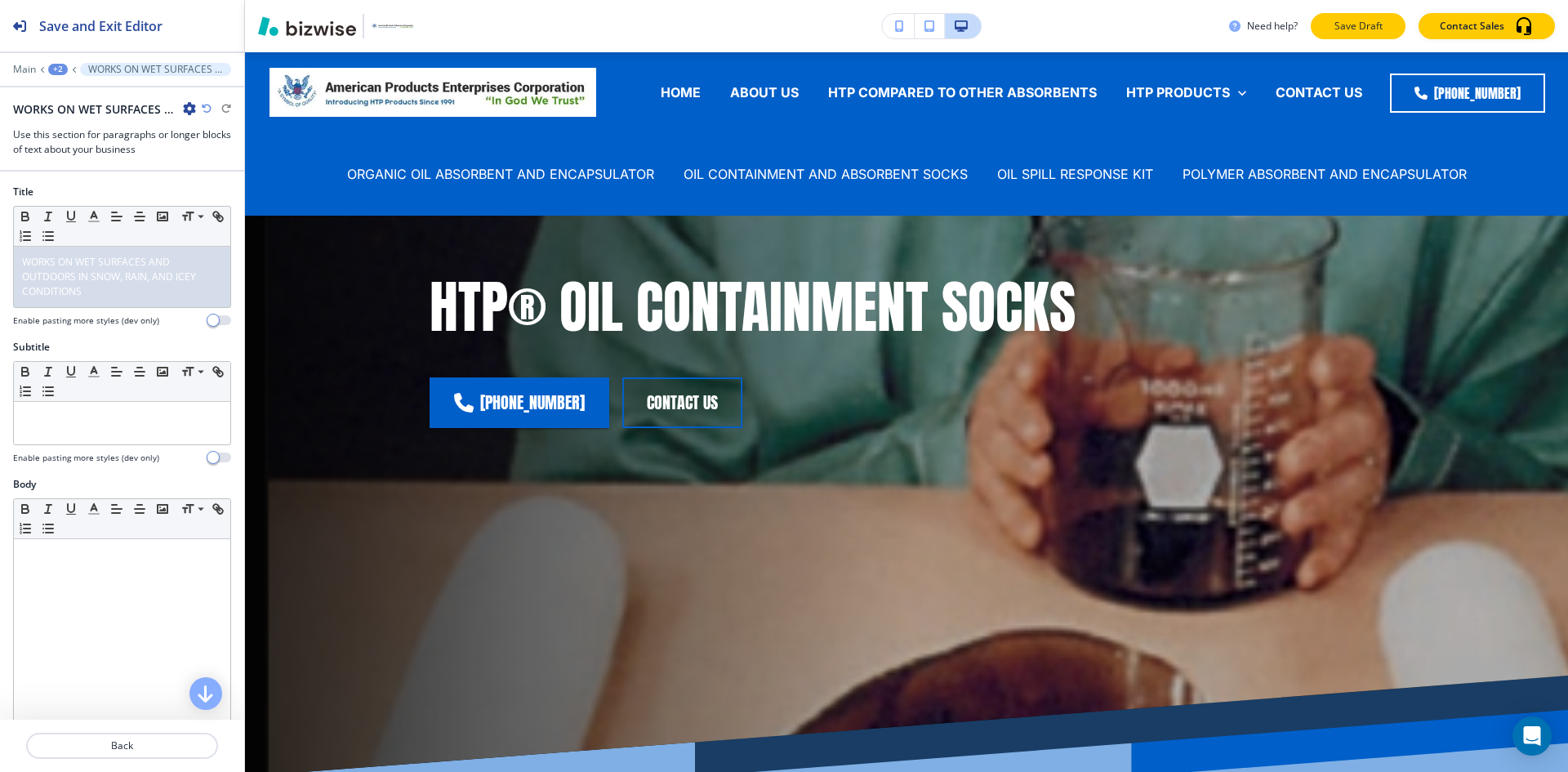
click at [1369, 24] on p "Save Draft" at bounding box center [1358, 26] width 52 height 14
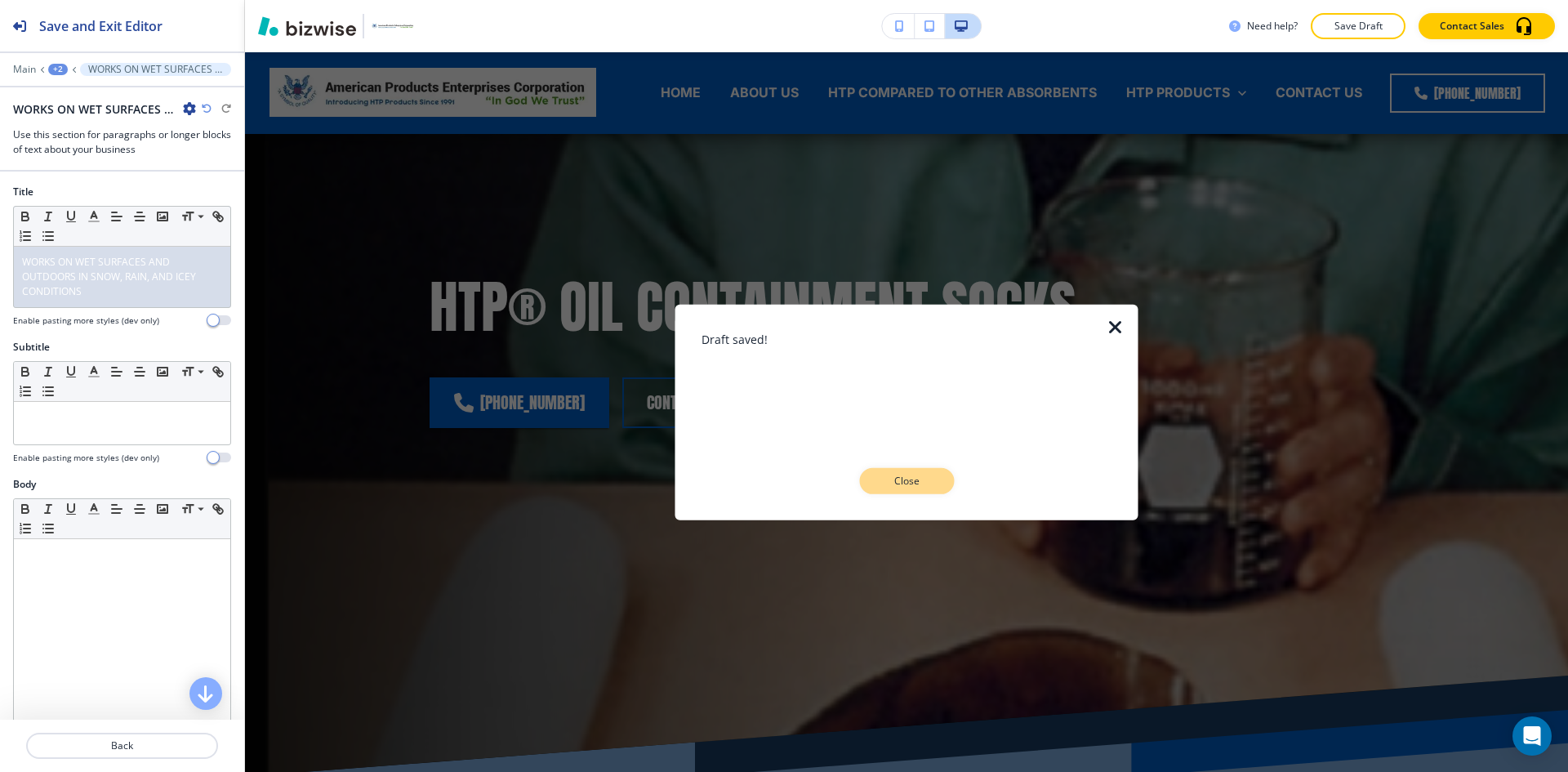
click at [939, 475] on button "Close" at bounding box center [906, 480] width 95 height 26
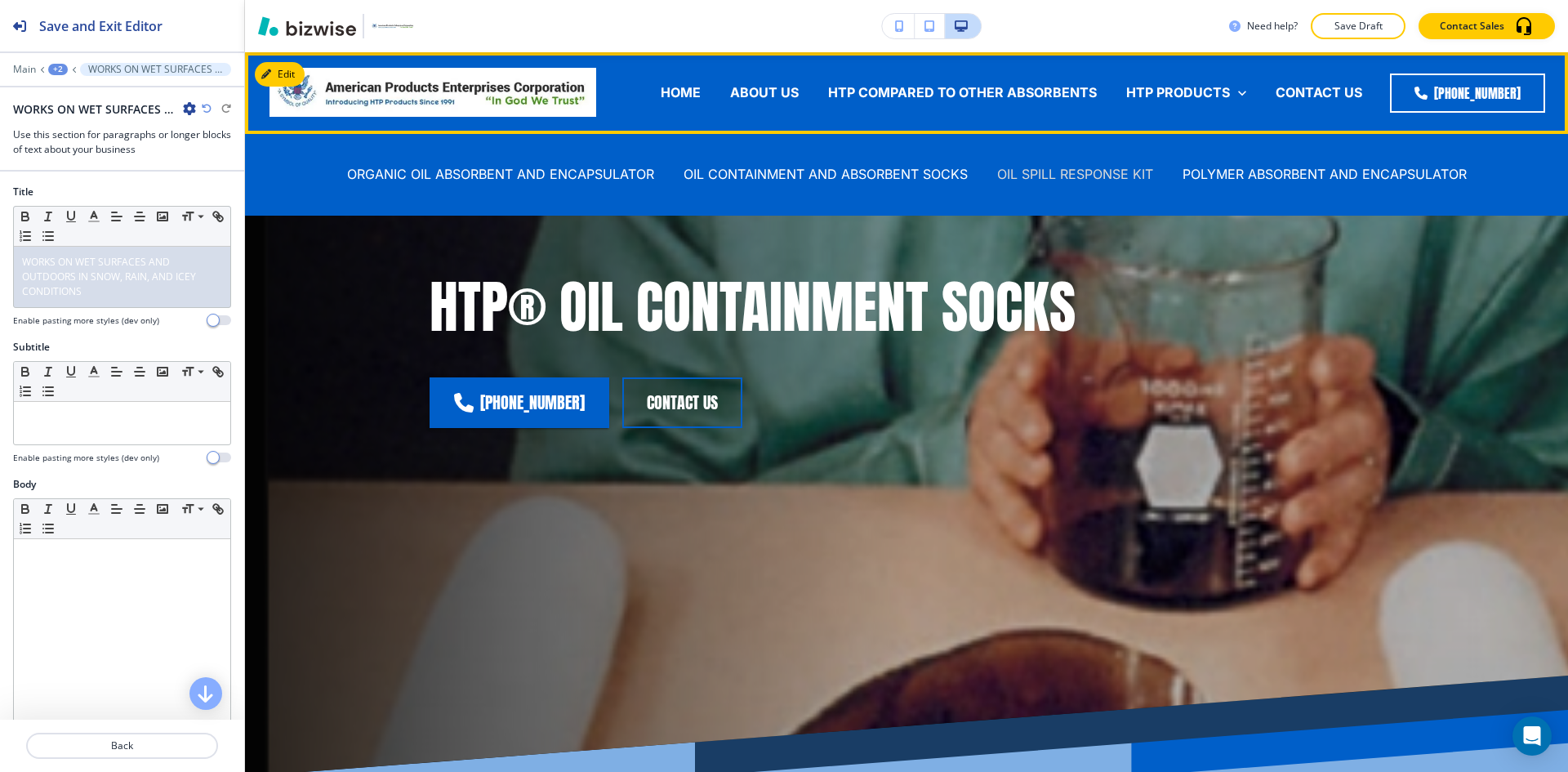
click at [1088, 175] on p "OIL SPILL RESPONSE KIT" at bounding box center [1074, 174] width 156 height 19
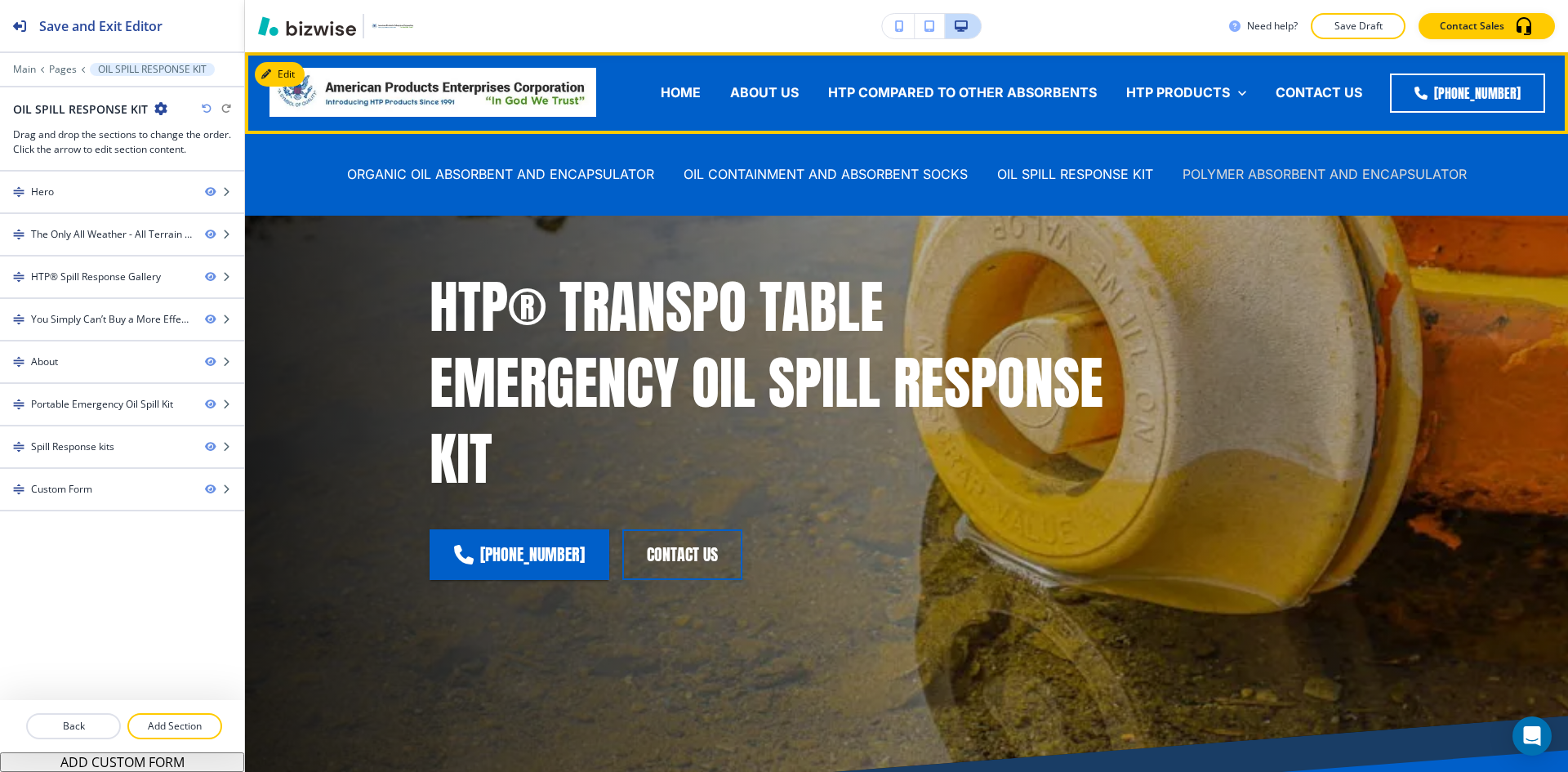
click at [1253, 170] on p "POLYMER ABSORBENT AND ENCAPSULATOR" at bounding box center [1325, 174] width 285 height 19
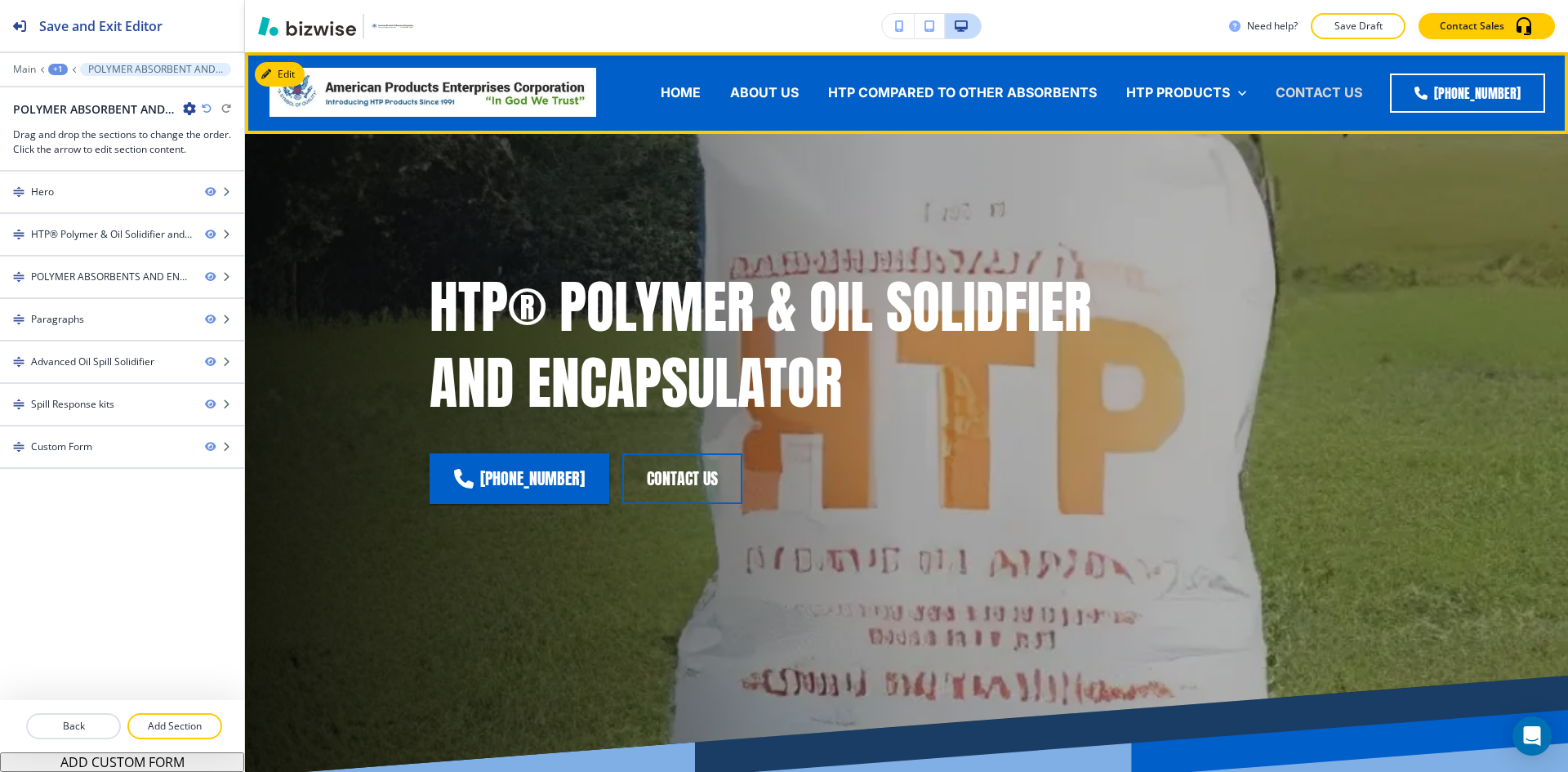
click at [1313, 88] on p "CONTACT US" at bounding box center [1319, 92] width 86 height 19
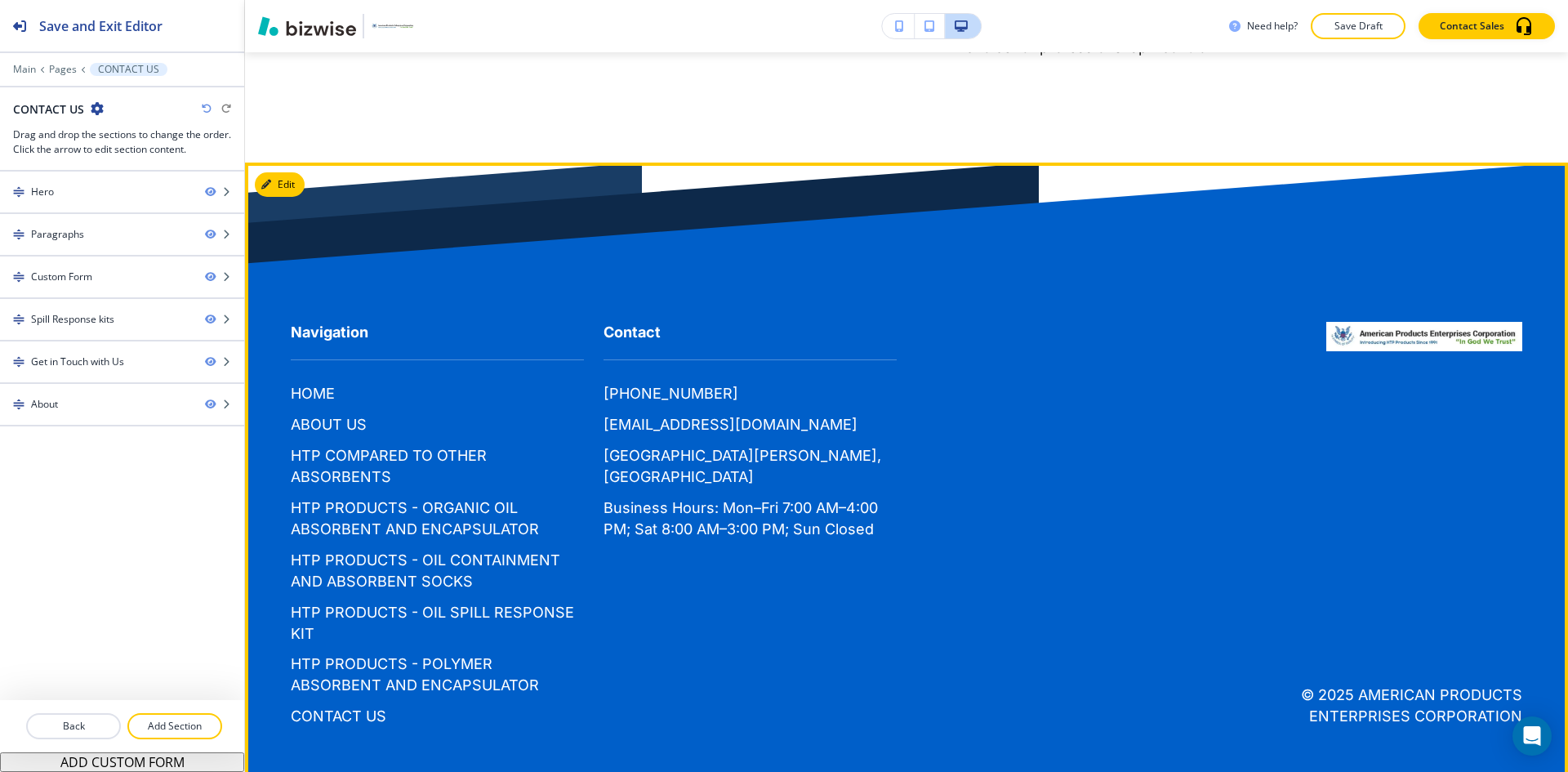
scroll to position [4527, 0]
